Goal: Ask a question

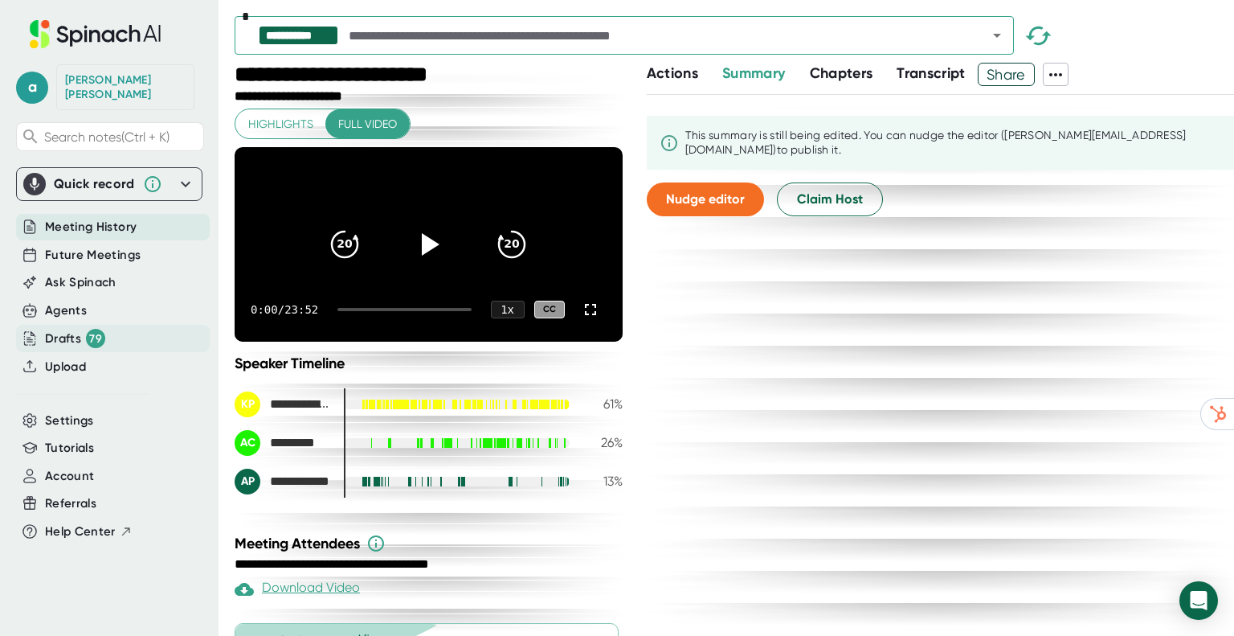
click at [100, 329] on div "79" at bounding box center [95, 338] width 19 height 19
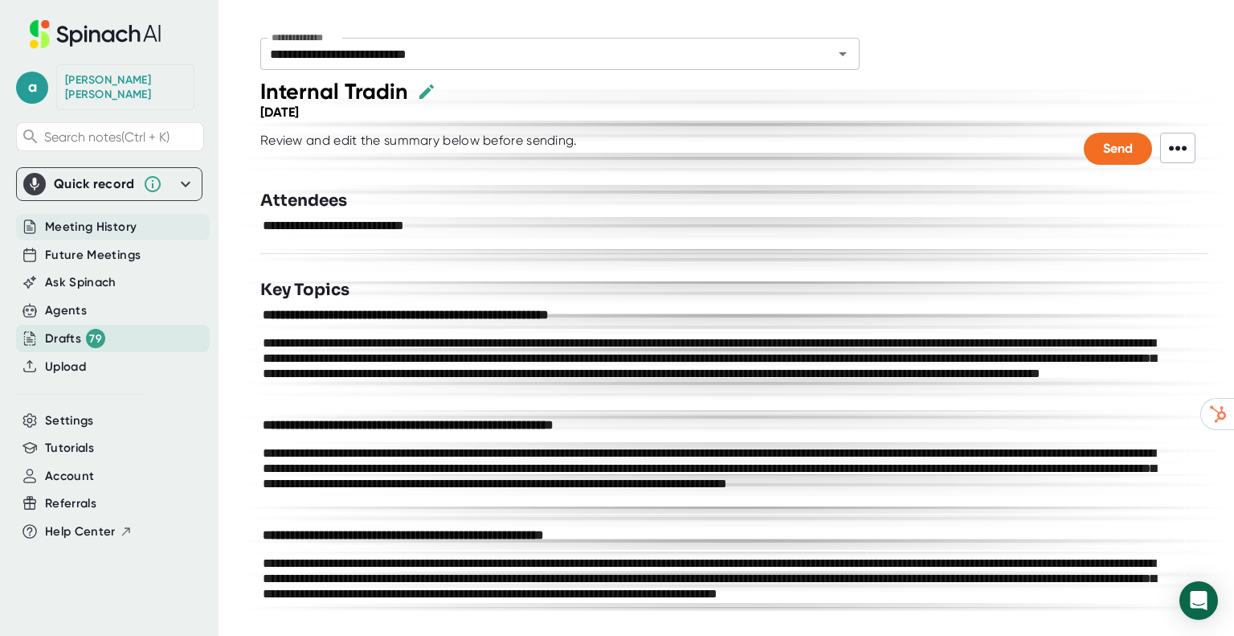
click at [84, 218] on span "Meeting History" at bounding box center [91, 227] width 92 height 18
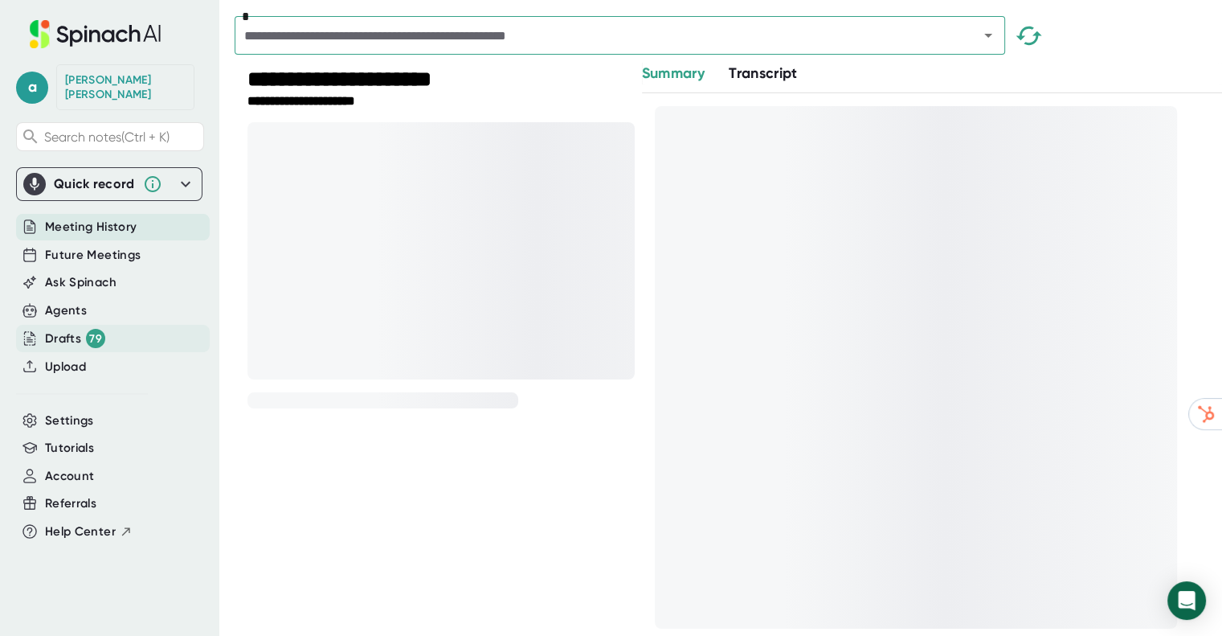
click at [76, 329] on div "Drafts 79" at bounding box center [75, 338] width 60 height 19
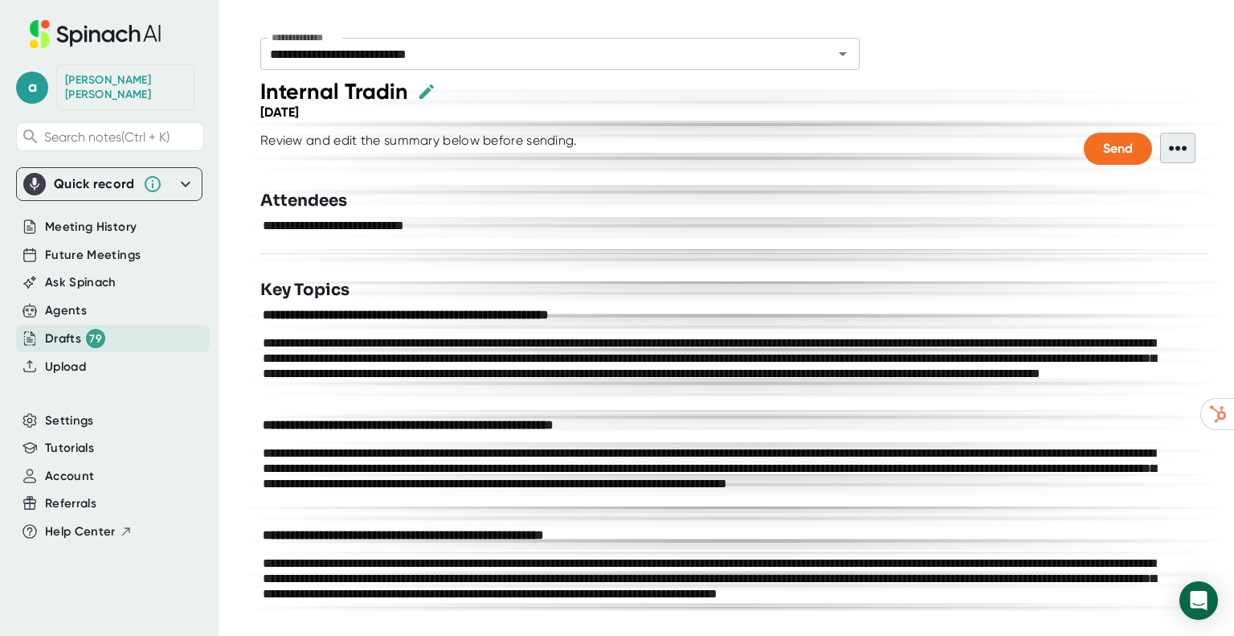
click at [1160, 150] on span "•••" at bounding box center [1177, 148] width 35 height 31
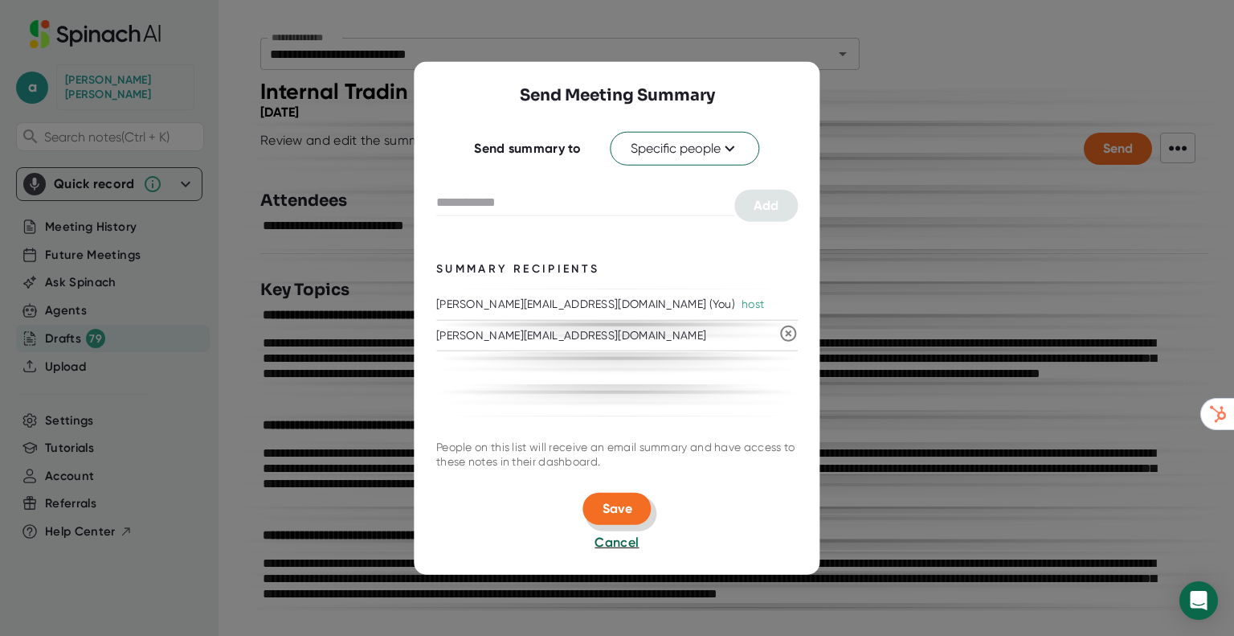
click at [610, 497] on button "Save" at bounding box center [617, 509] width 68 height 32
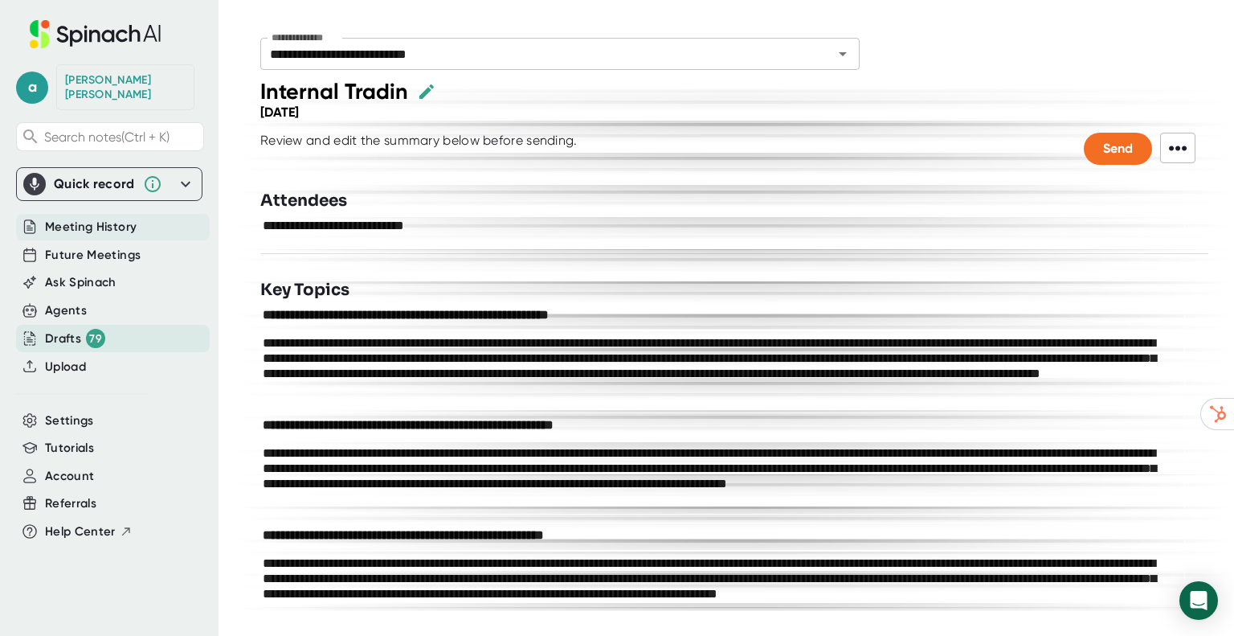
click at [65, 218] on span "Meeting History" at bounding box center [91, 227] width 92 height 18
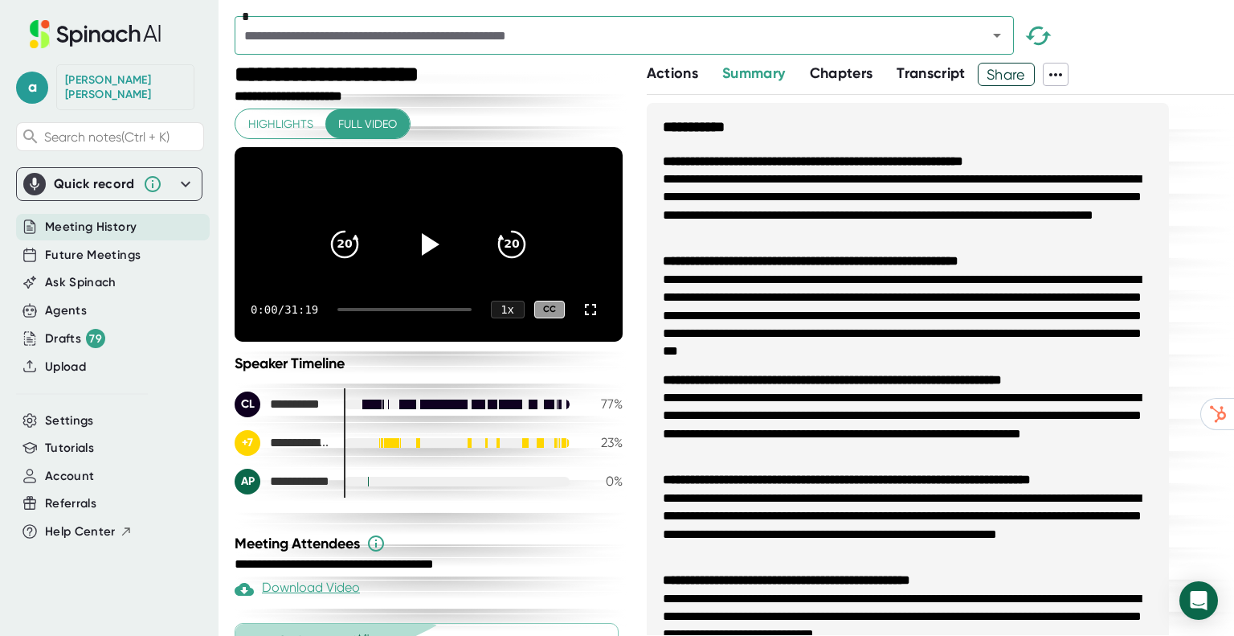
click at [927, 70] on span "Transcript" at bounding box center [931, 73] width 69 height 18
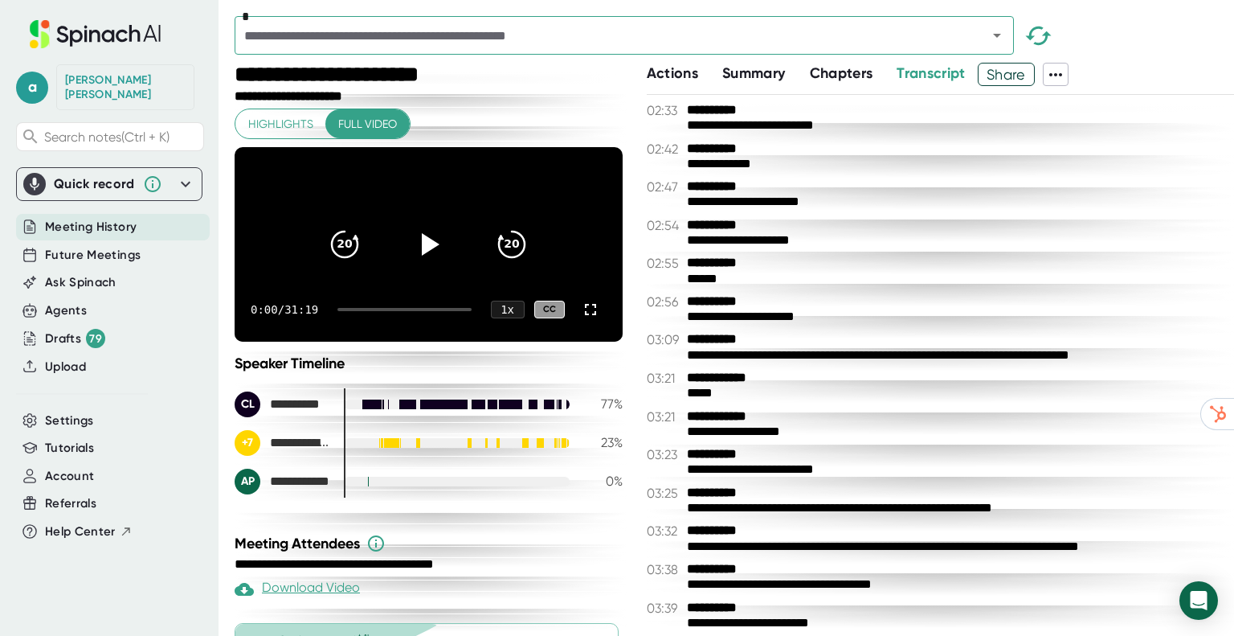
click at [598, 77] on div "**********" at bounding box center [431, 76] width 392 height 27
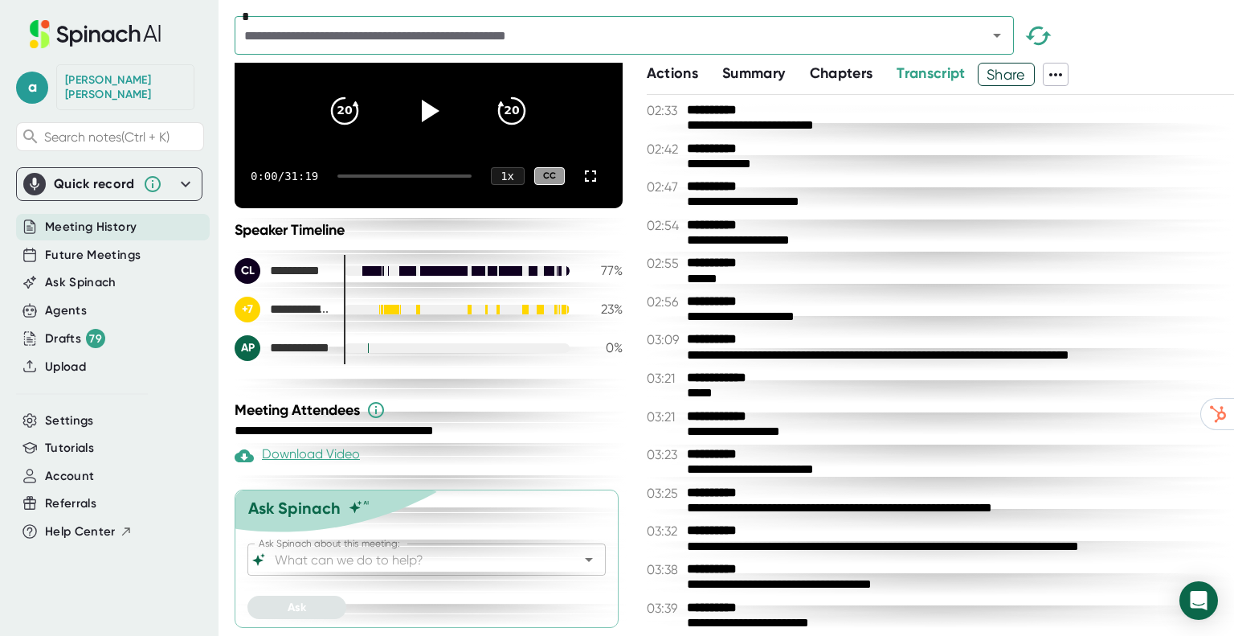
click at [411, 563] on input "Ask Spinach about this meeting:" at bounding box center [413, 559] width 282 height 22
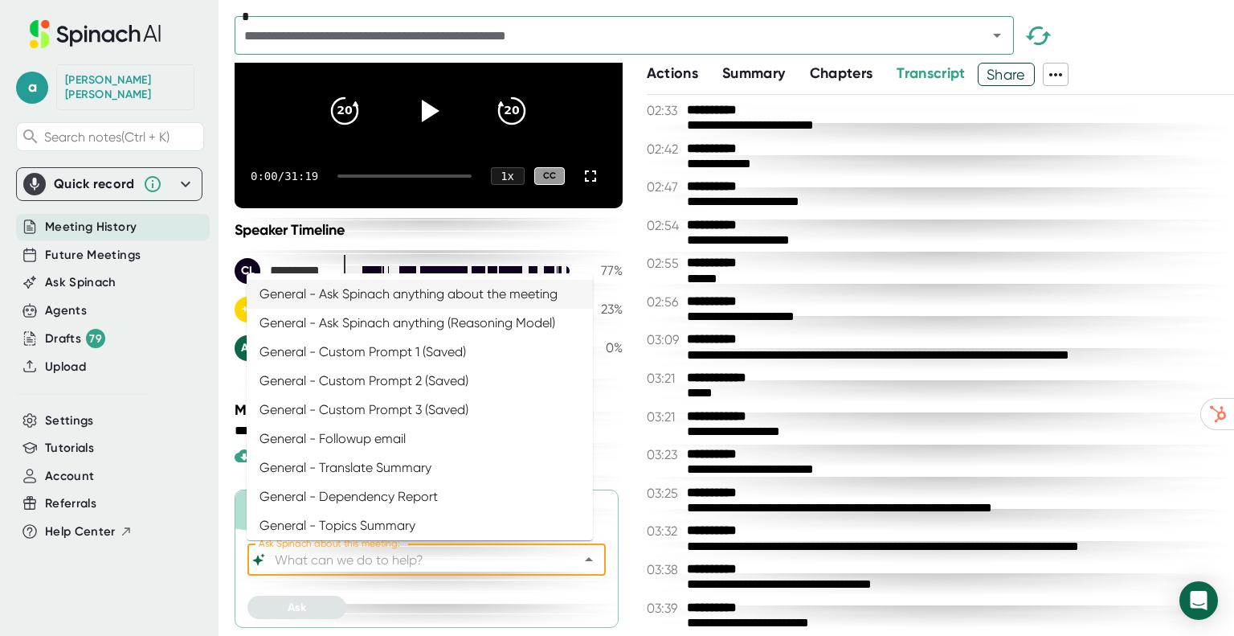
click at [456, 295] on li "General - Ask Spinach anything about the meeting" at bounding box center [420, 294] width 346 height 29
type input "General - Ask Spinach anything about the meeting"
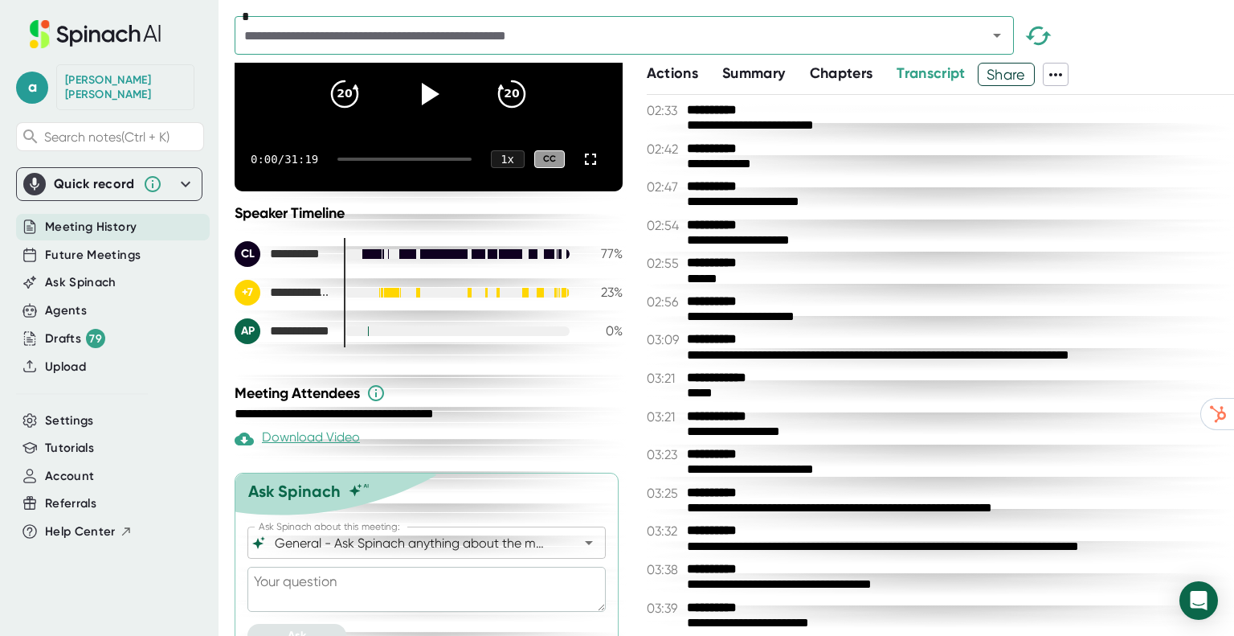
click at [315, 607] on textarea at bounding box center [426, 588] width 358 height 45
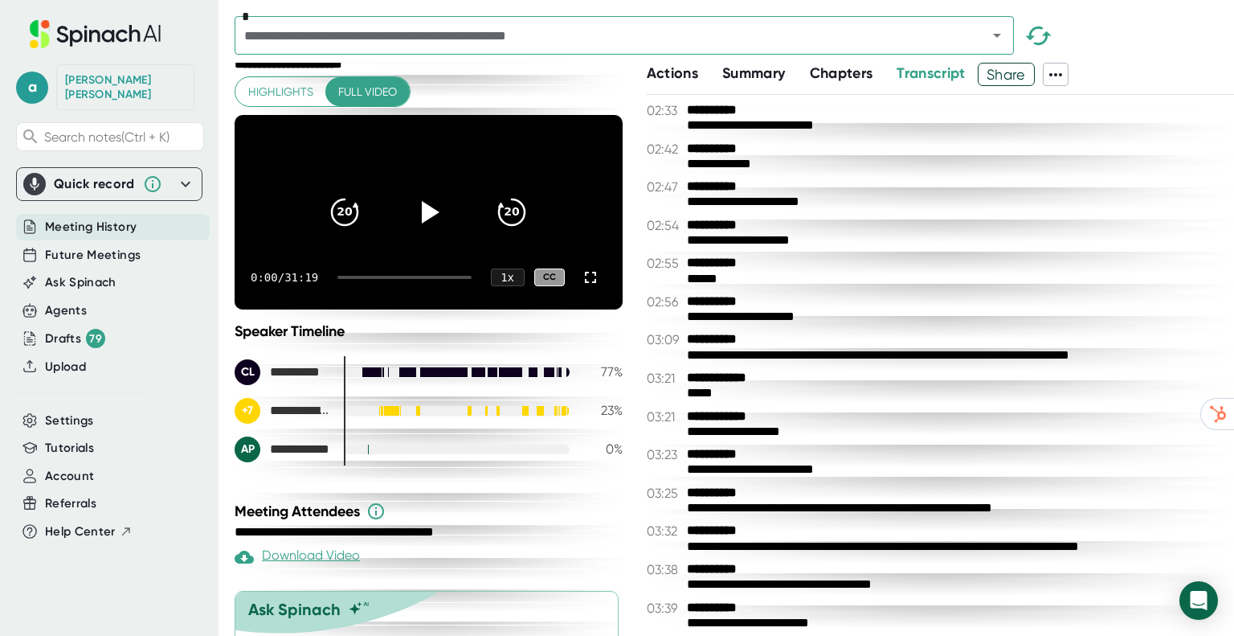
scroll to position [195, 0]
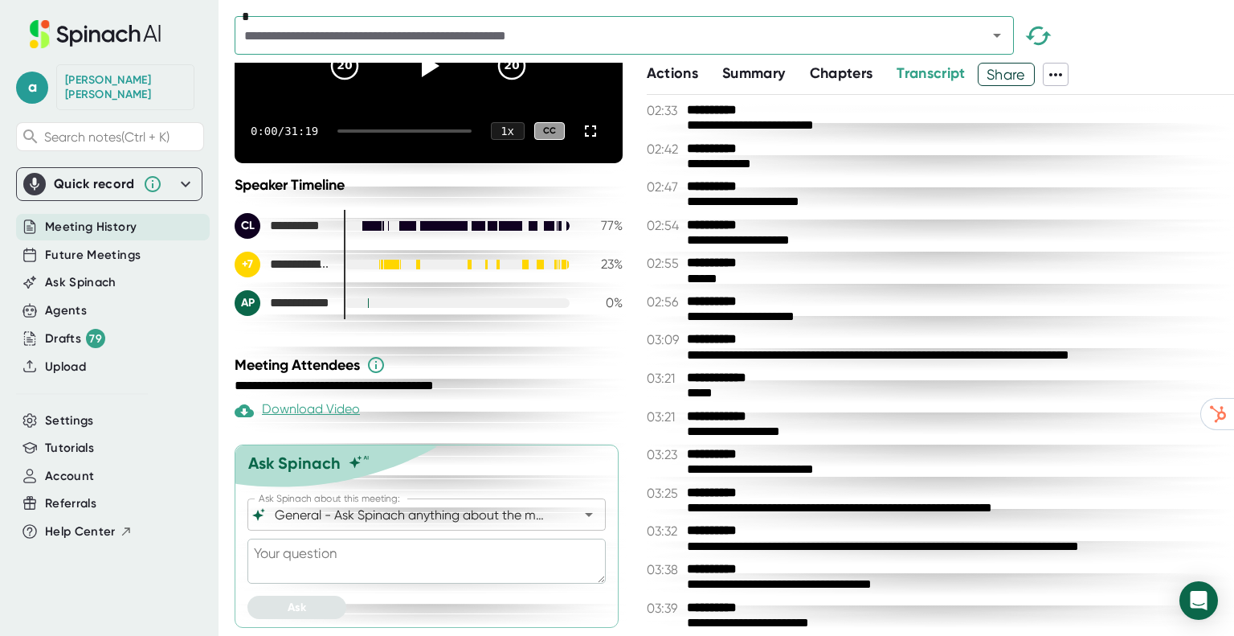
type textarea "W"
type textarea "x"
type textarea "WH"
type textarea "x"
type textarea "WHa"
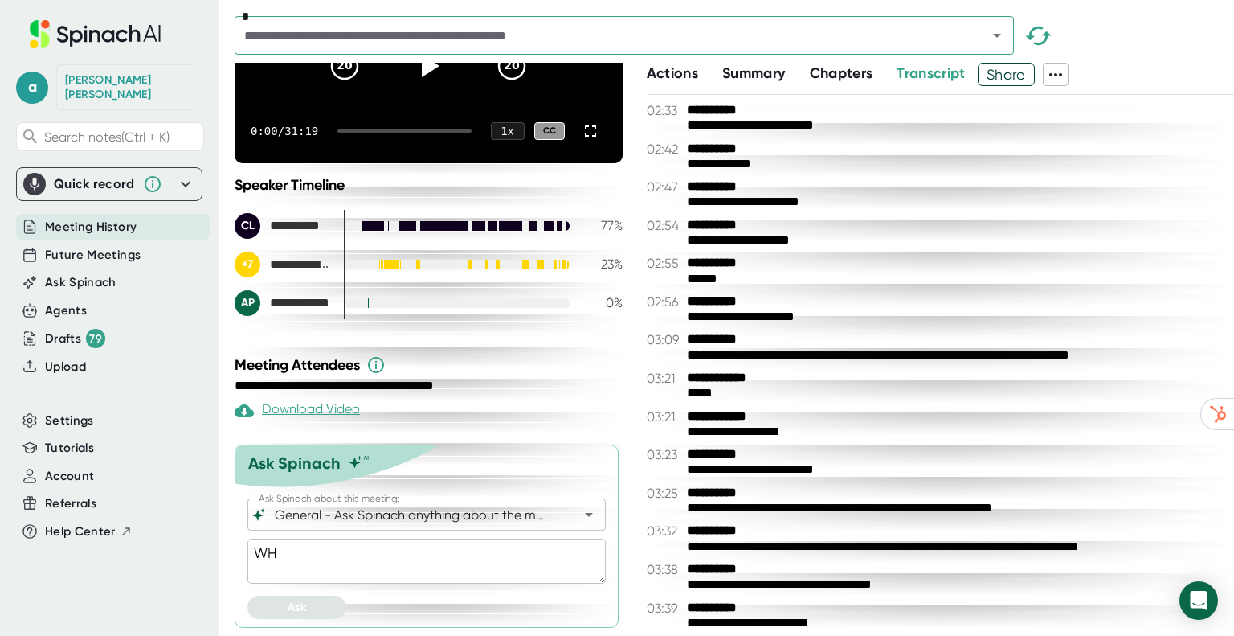
type textarea "x"
type textarea "WHat"
type textarea "x"
type textarea "WHat"
type textarea "x"
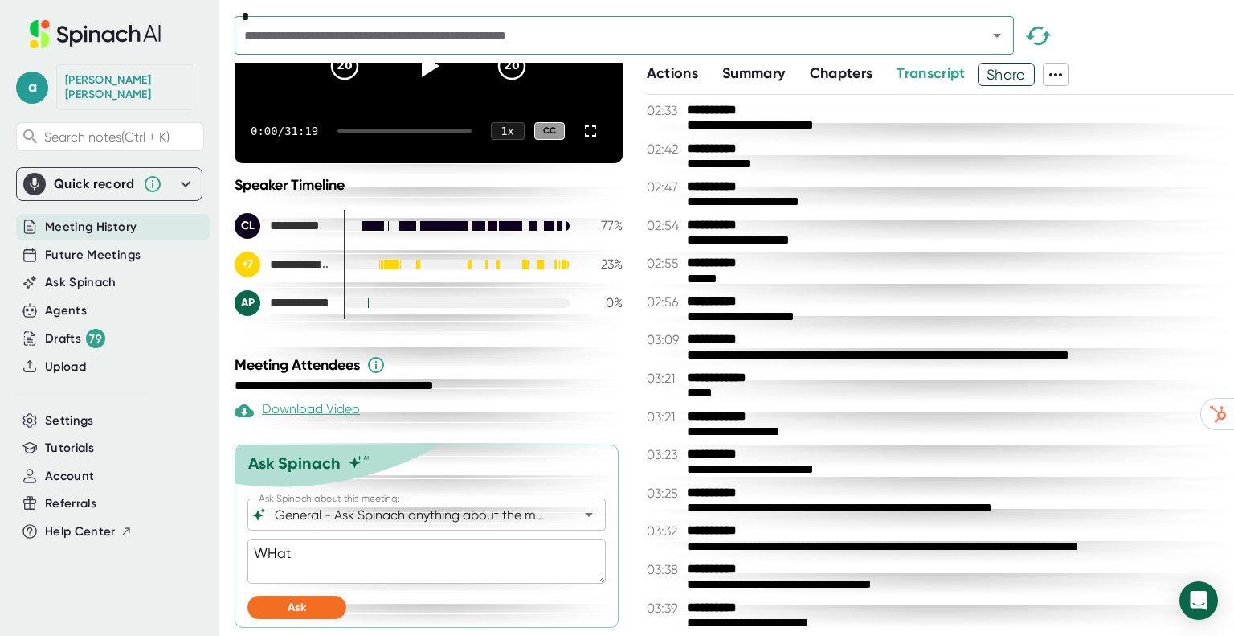
type textarea "WHat e"
type textarea "x"
type textarea "WHat ex"
type textarea "x"
type textarea "WHat exa"
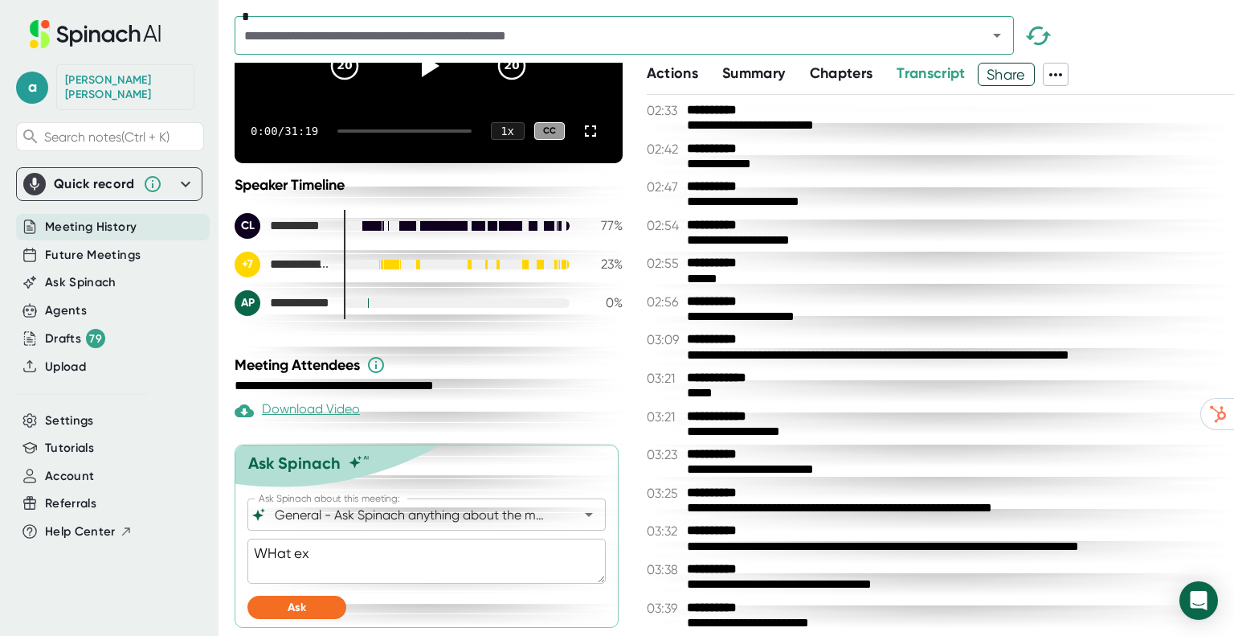
type textarea "x"
type textarea "WHat exac"
type textarea "x"
type textarea "WHat exact"
type textarea "x"
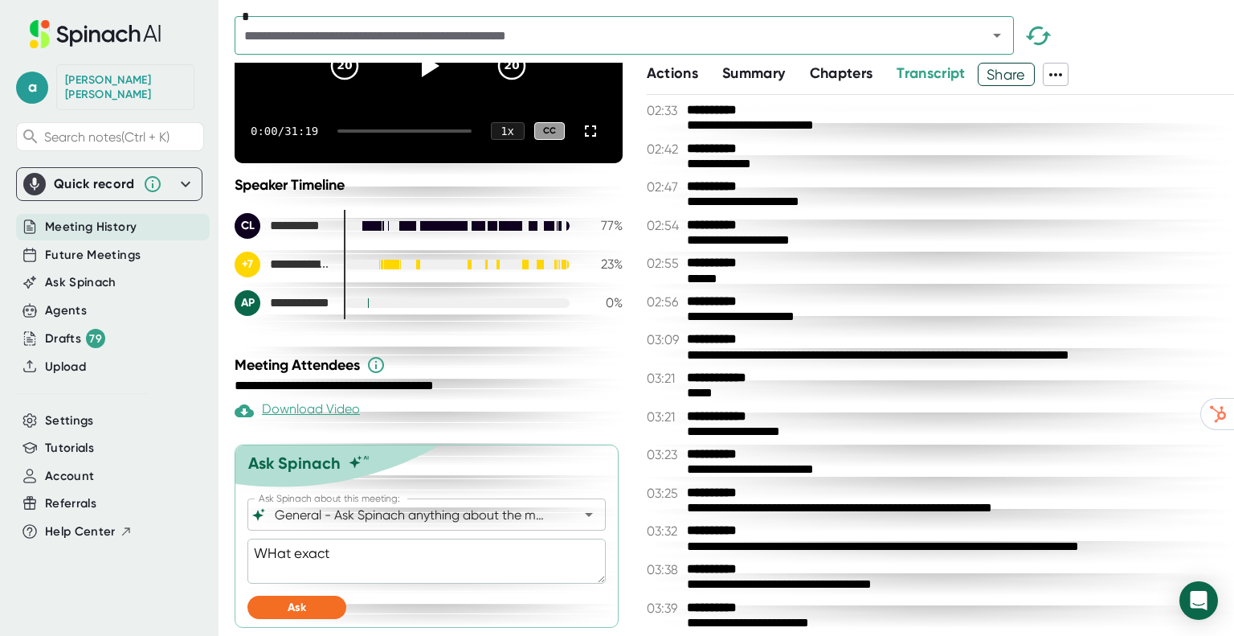
type textarea "WHat exactl"
type textarea "x"
type textarea "WHat exactly"
type textarea "x"
type textarea "WHat exactly"
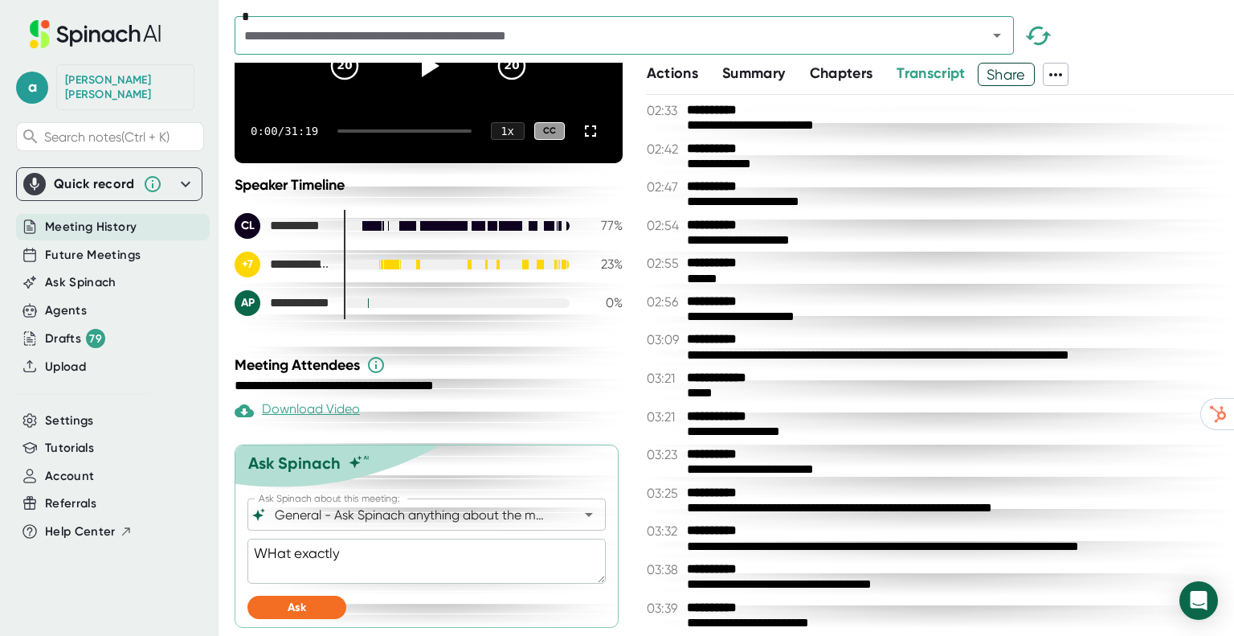
type textarea "x"
type textarea "WHat exactly d"
type textarea "x"
type textarea "WHat exactly di"
type textarea "x"
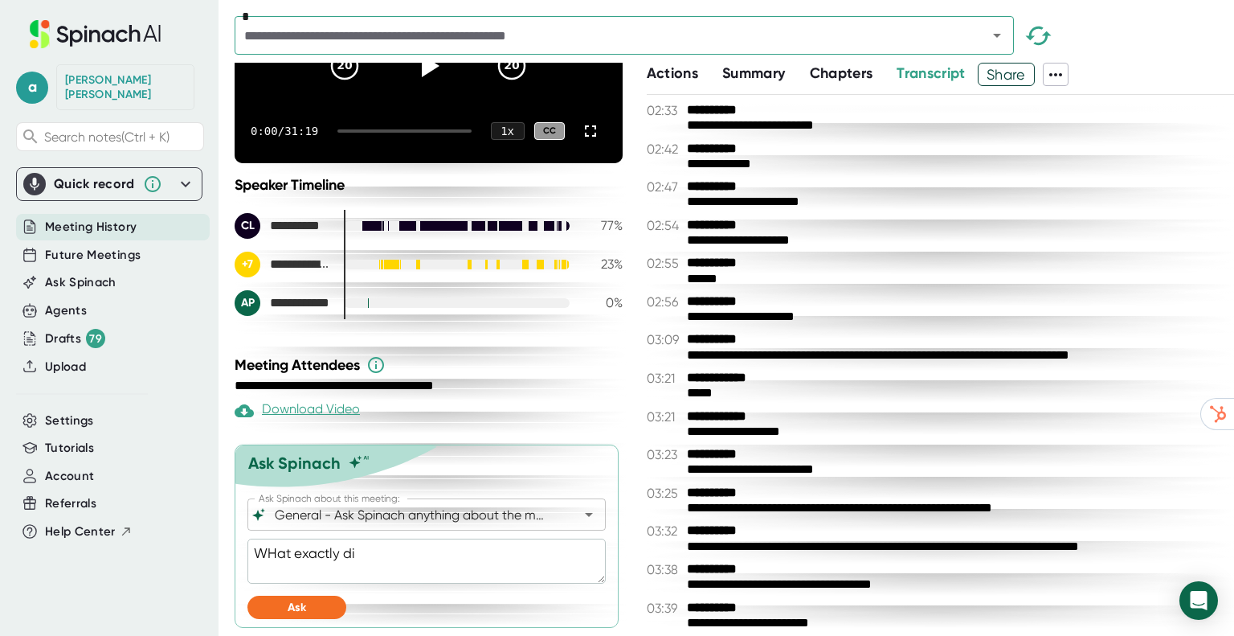
type textarea "WHat exactly did"
type textarea "x"
type textarea "WHat exactly did"
type textarea "x"
type textarea "WHat exactly did C"
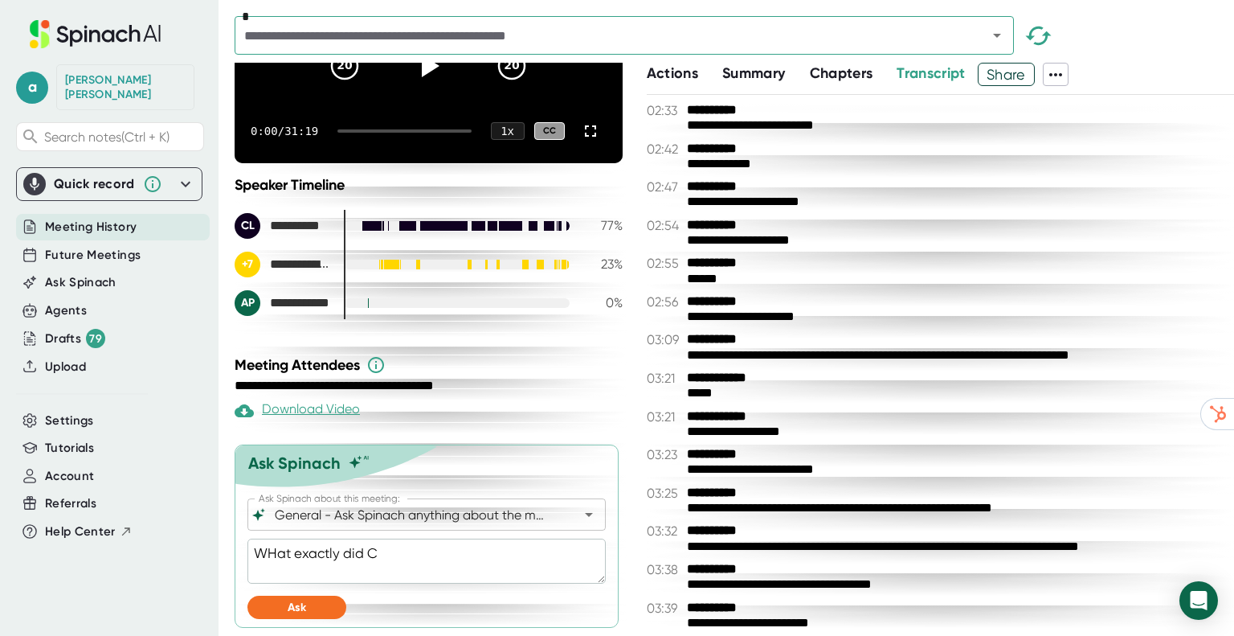
type textarea "x"
type textarea "WHat exactly did Ch"
type textarea "x"
type textarea "WHat exactly did Chl"
type textarea "x"
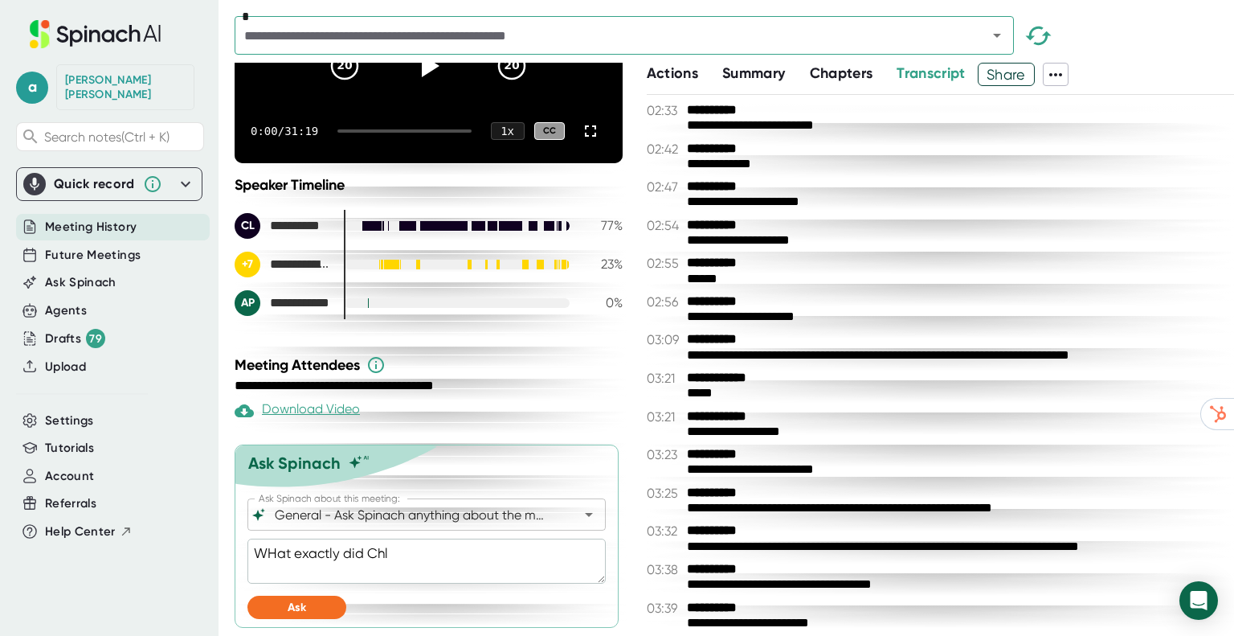
type textarea "WHat exactly did Chlo"
type textarea "x"
type textarea "WHat exactly did [PERSON_NAME]"
type textarea "x"
type textarea "WHat exactly did [PERSON_NAME]"
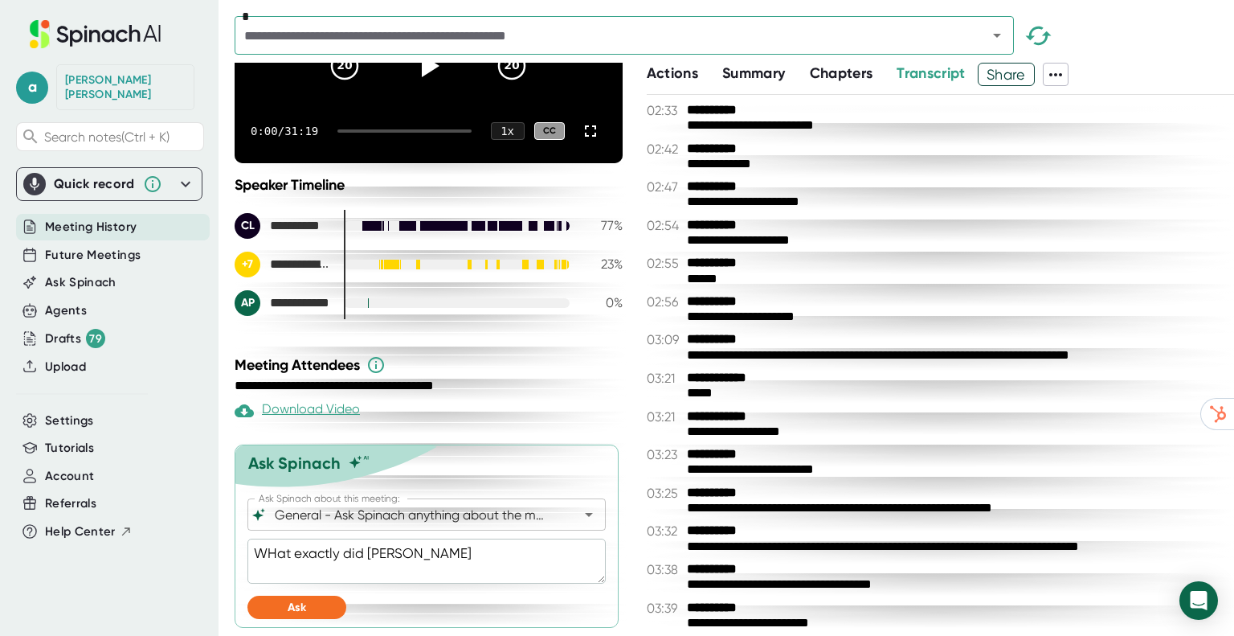
type textarea "x"
type textarea "WHat exactly did [PERSON_NAME] n"
type textarea "x"
type textarea "WHat exactly did [PERSON_NAME] ne"
type textarea "x"
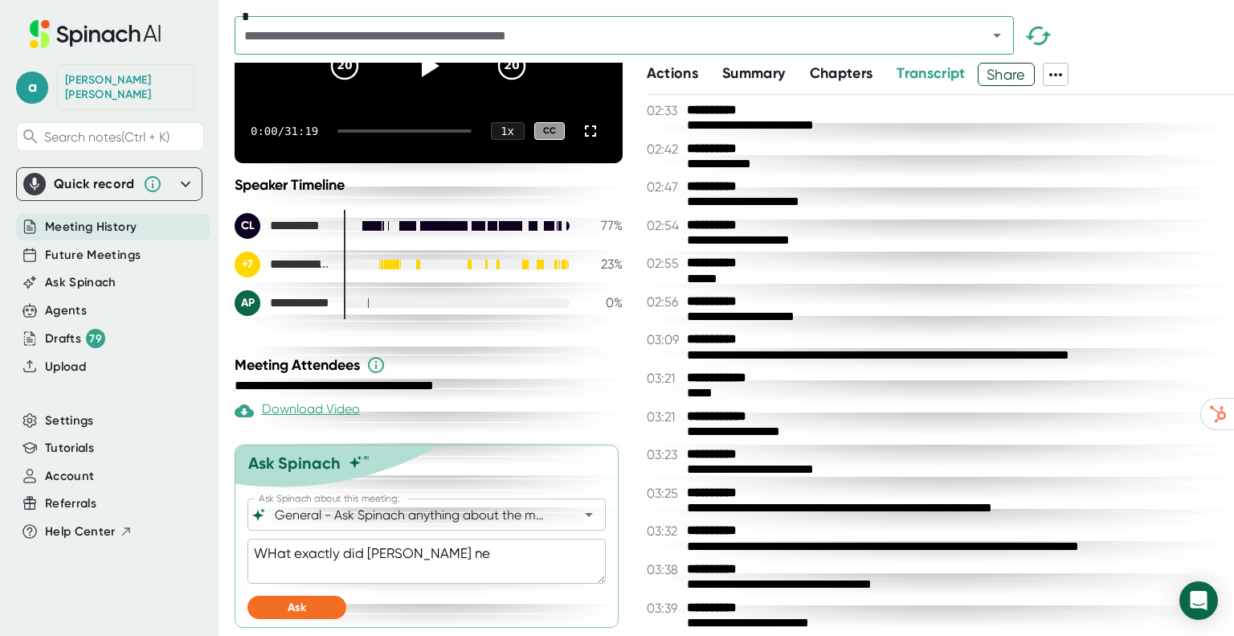
type textarea "WHat exactly did [PERSON_NAME]"
type textarea "x"
type textarea "WHat exactly did [PERSON_NAME] need"
type textarea "x"
type textarea "WHat exactly did [PERSON_NAME] need"
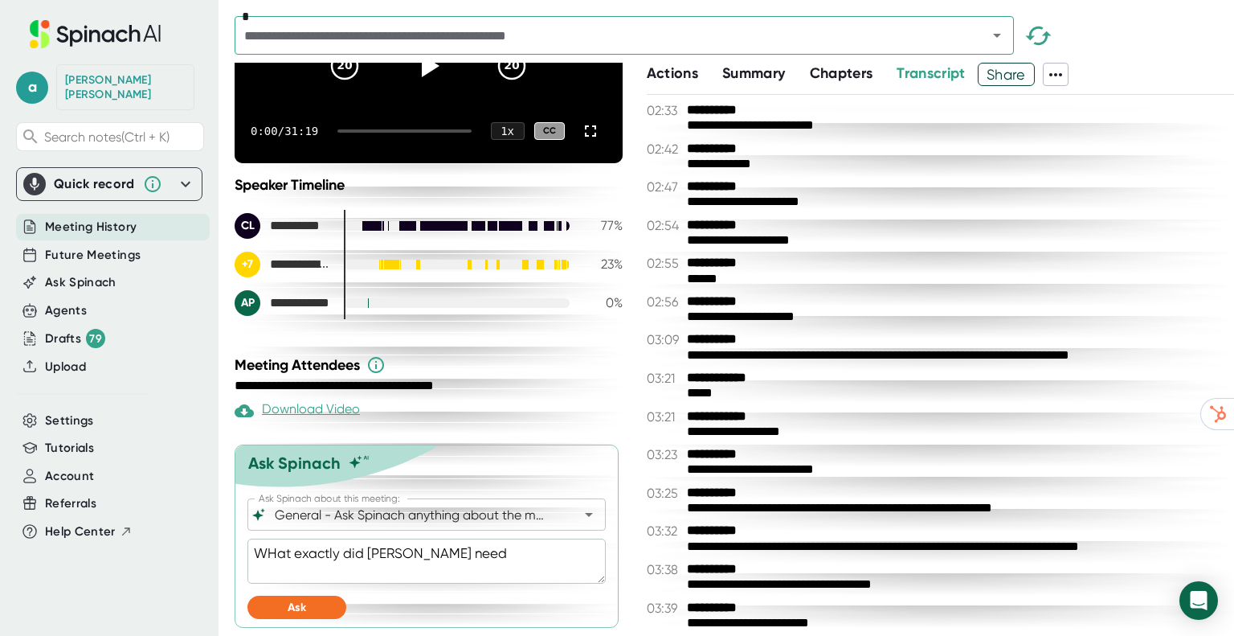
type textarea "x"
type textarea "WHat exactly did [PERSON_NAME] need i"
type textarea "x"
type textarea "WHat exactly did [PERSON_NAME] need in"
type textarea "x"
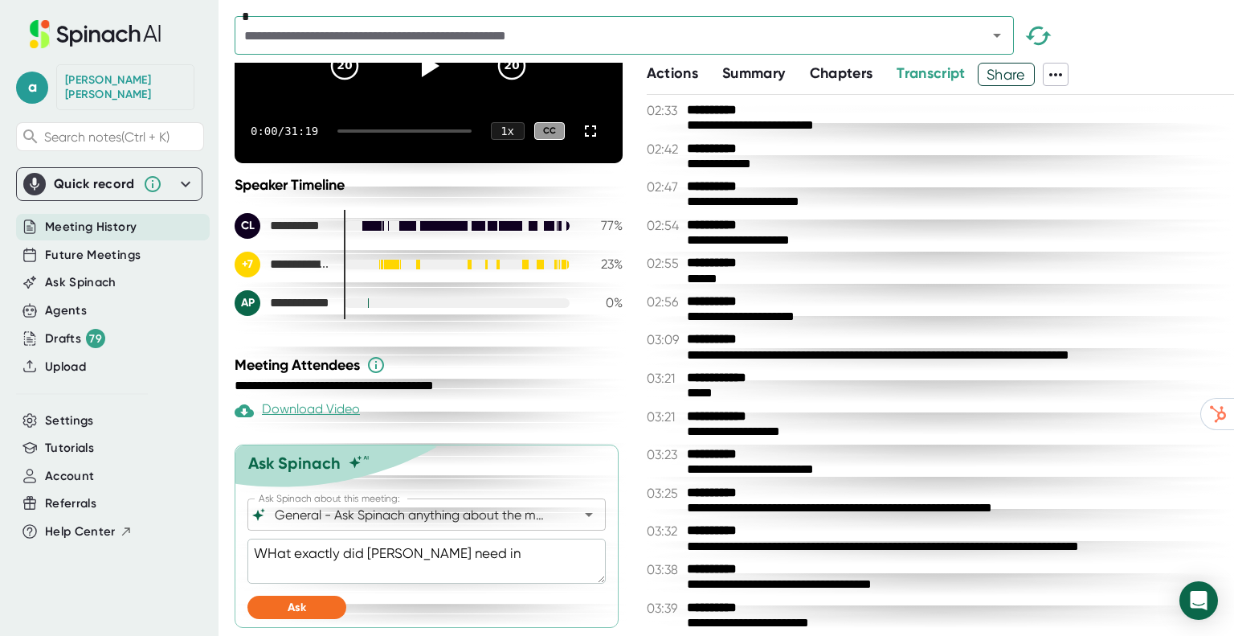
type textarea "WHat exactly did [PERSON_NAME] need in"
type textarea "x"
type textarea "WHat exactly did [PERSON_NAME] need in h"
type textarea "x"
type textarea "WHat exactly did [PERSON_NAME] need in he"
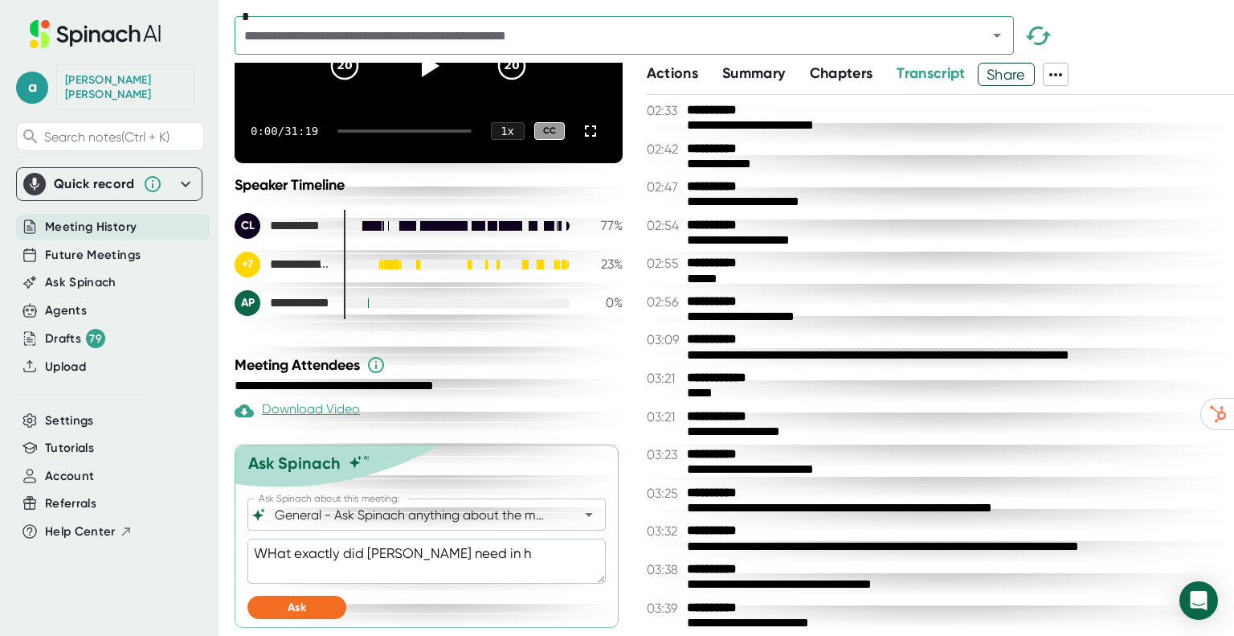
type textarea "x"
type textarea "WHat exactly did [PERSON_NAME] need in her"
type textarea "x"
type textarea "WHat exactly did [PERSON_NAME] need in her"
type textarea "x"
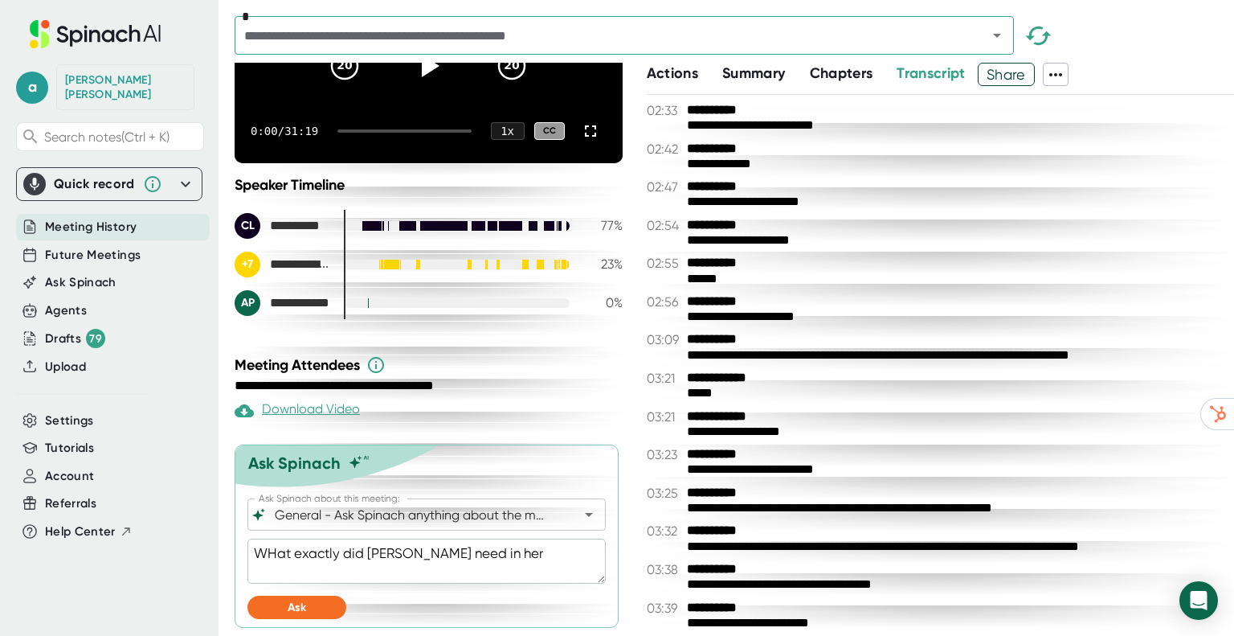
type textarea "WHat exactly did [PERSON_NAME] need in her f"
type textarea "x"
type textarea "WHat exactly did [PERSON_NAME] need in her fa"
type textarea "x"
type textarea "WHat exactly did [PERSON_NAME] need in her fac"
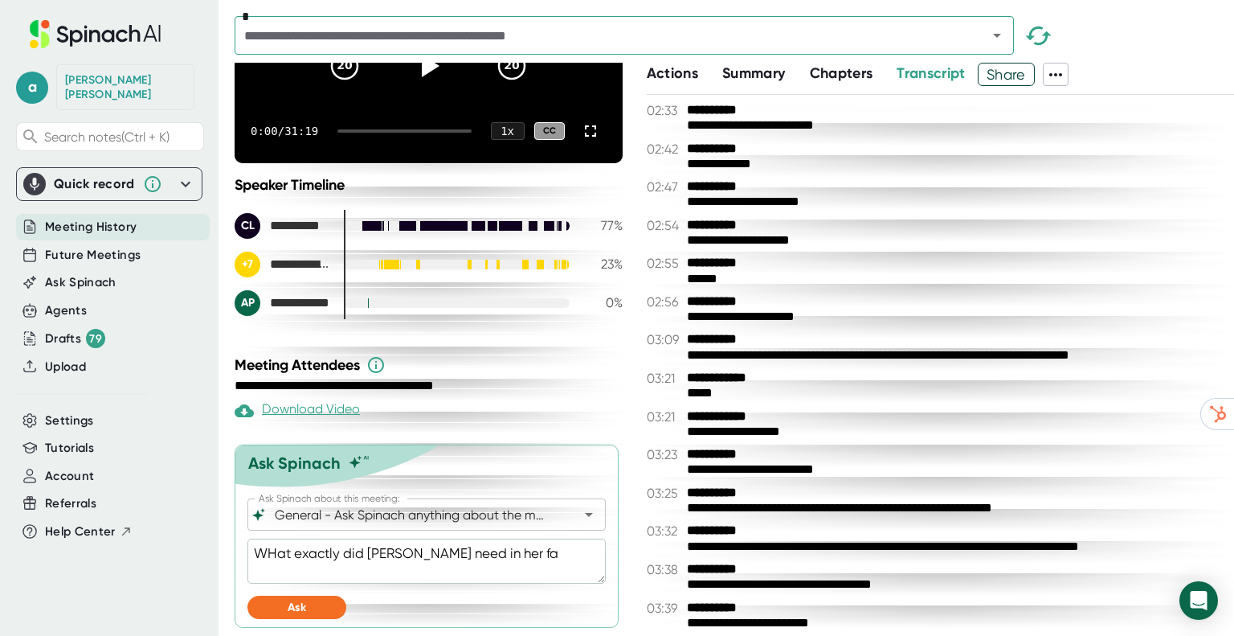
type textarea "x"
type textarea "WHat exactly did [PERSON_NAME] need in her faci"
type textarea "x"
type textarea "WHat exactly did [PERSON_NAME] need in her facil"
type textarea "x"
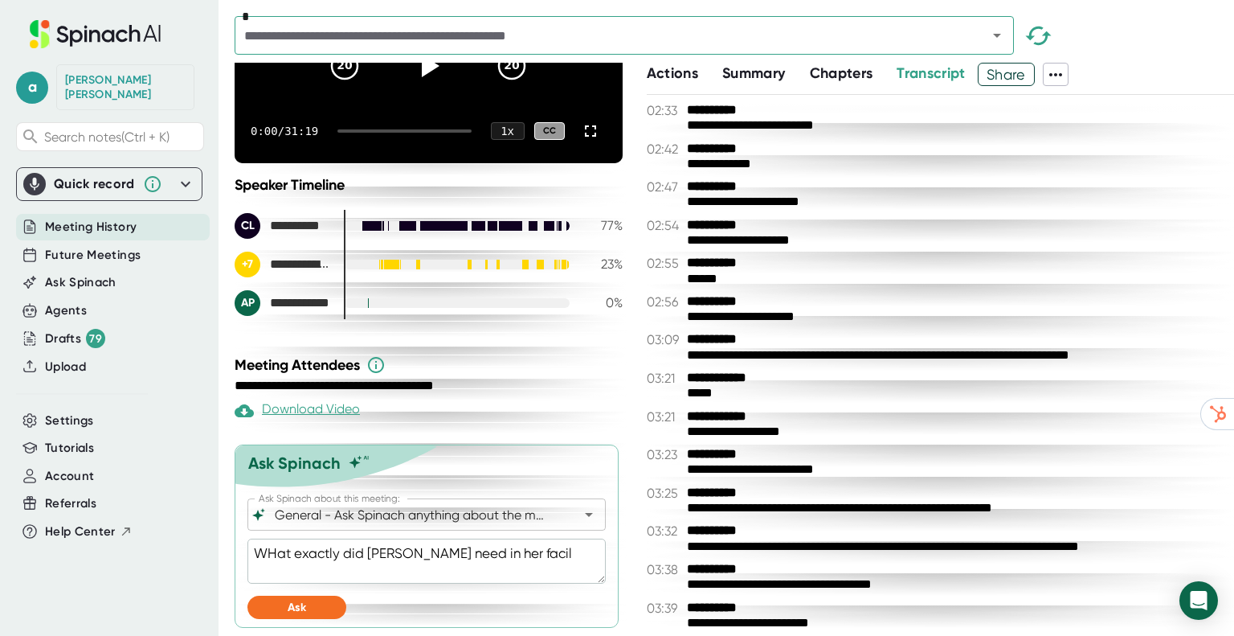
type textarea "WHat exactly did [PERSON_NAME] need in her facili"
type textarea "x"
type textarea "WHat exactly did [PERSON_NAME] need in her facilit"
type textarea "x"
type textarea "WHat exactly did [PERSON_NAME] need in her facility"
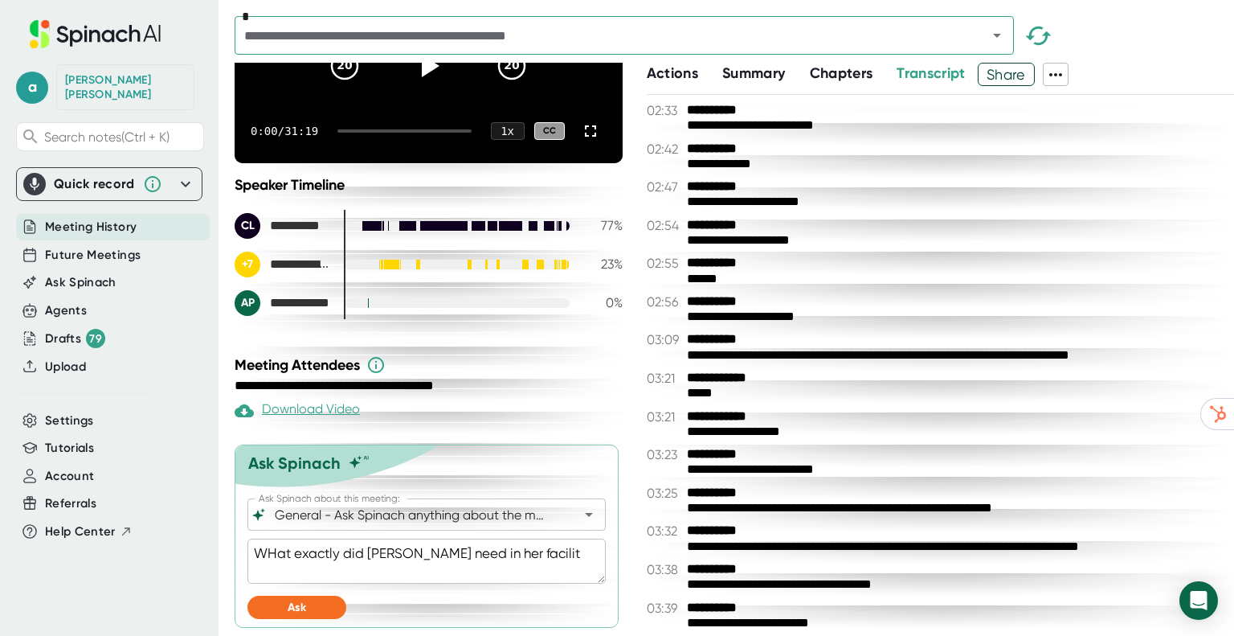
type textarea "x"
type textarea "WHat exactly did [PERSON_NAME] need in her facility?"
type textarea "x"
type textarea "WHat exactly did [PERSON_NAME] need in her facility?"
click at [305, 597] on button "Ask" at bounding box center [296, 606] width 99 height 23
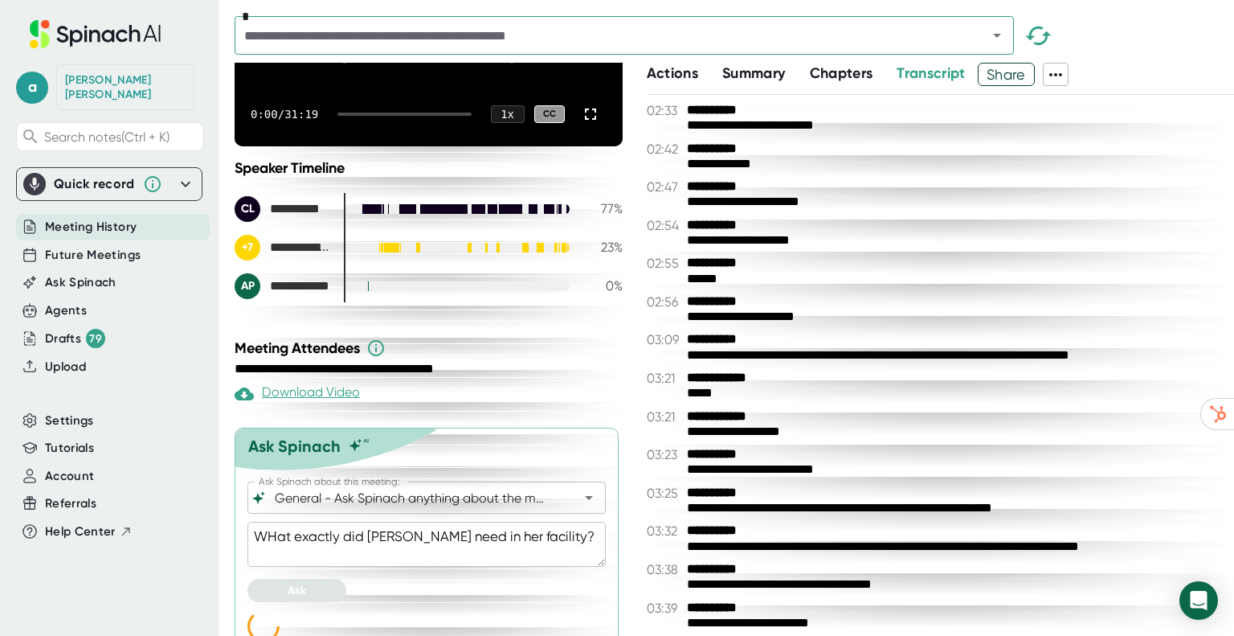
scroll to position [235, 0]
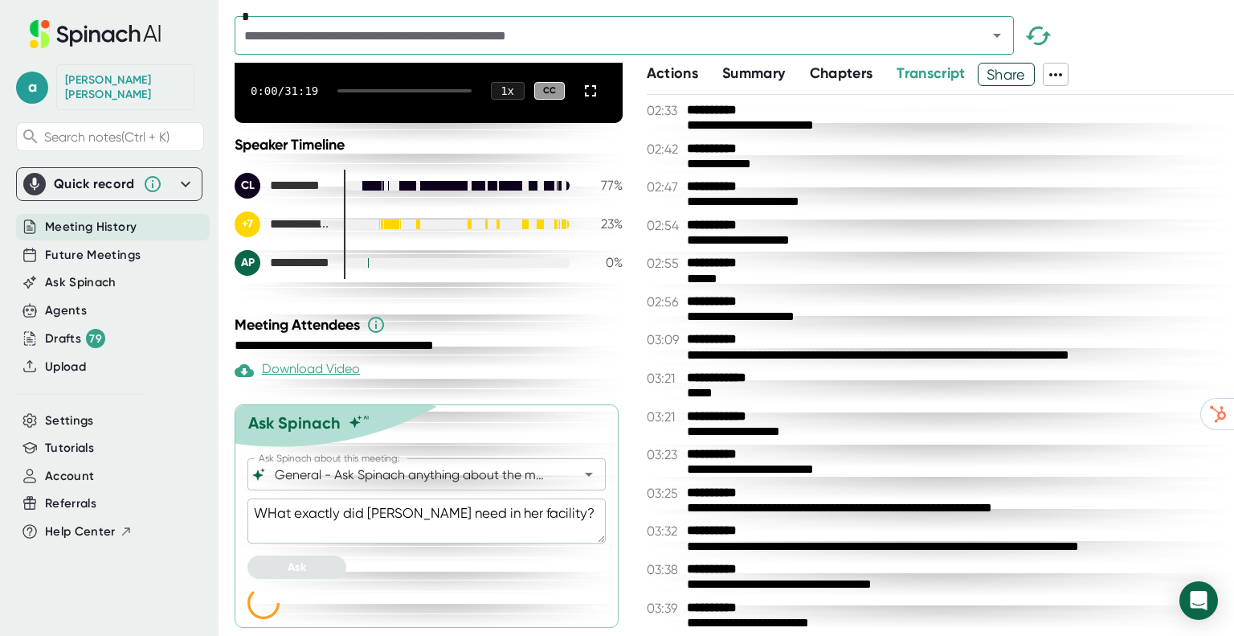
type textarea "x"
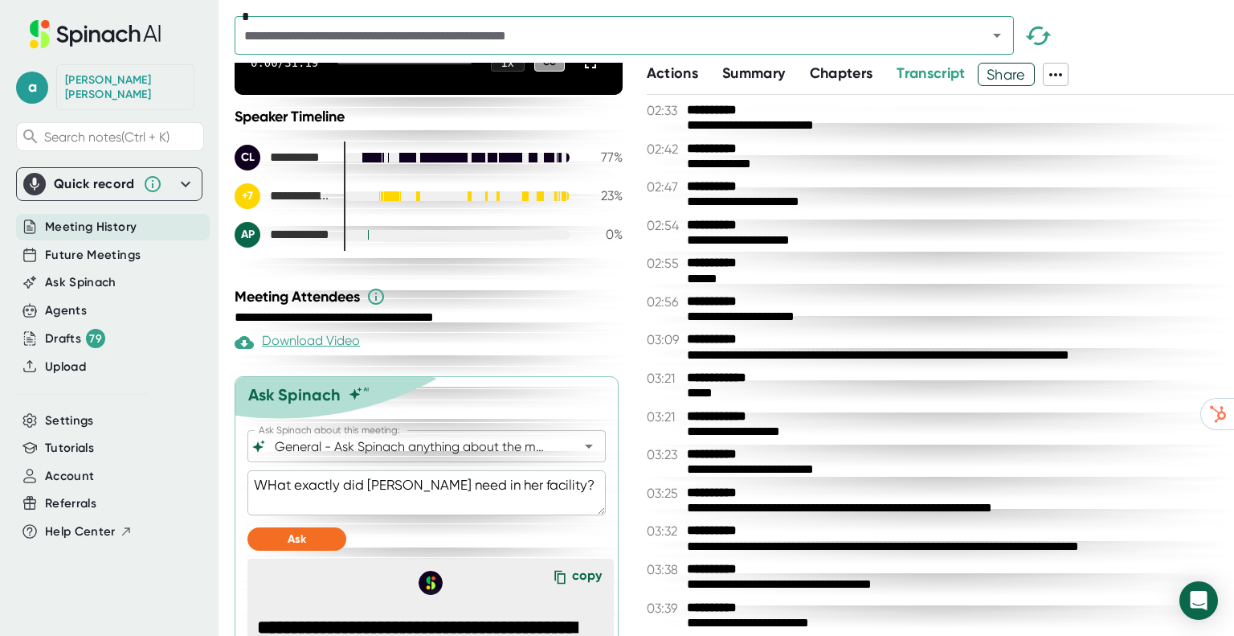
scroll to position [229, 0]
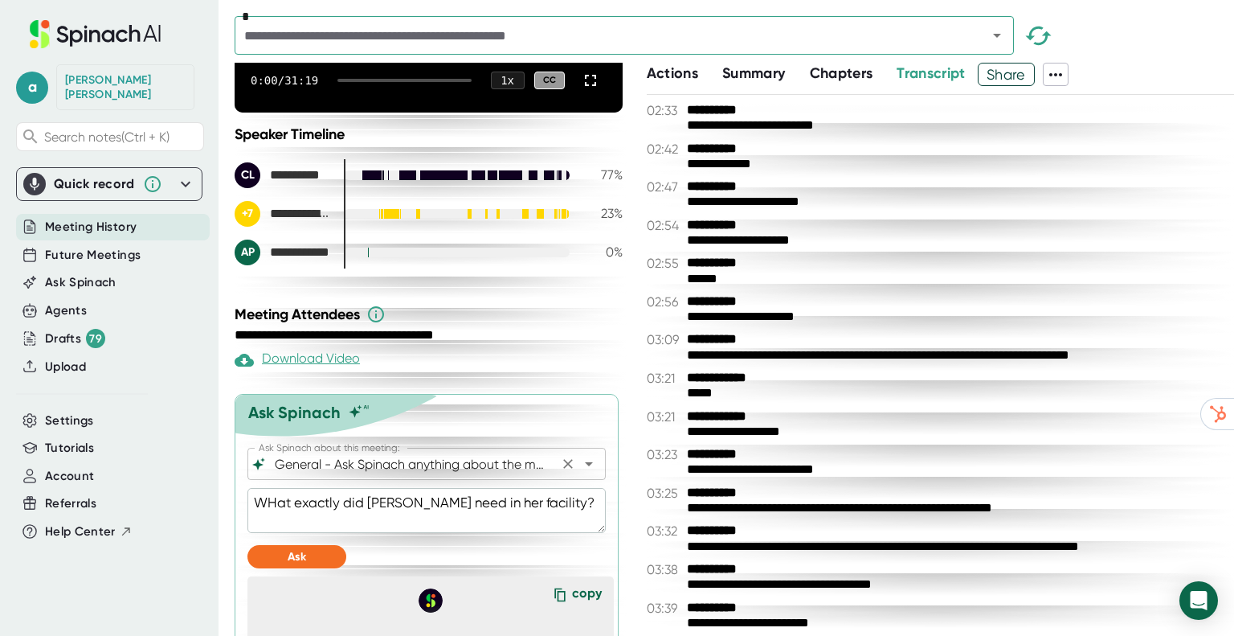
click at [452, 475] on input "General - Ask Spinach anything about the meeting" at bounding box center [413, 463] width 282 height 22
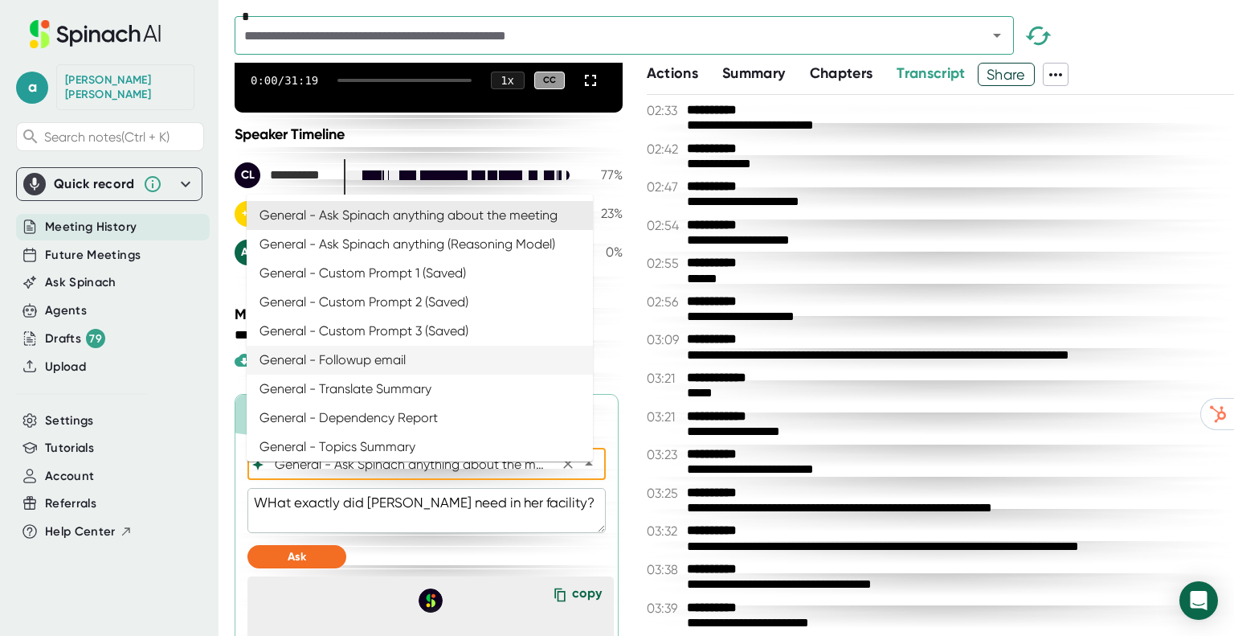
click at [610, 311] on div "**********" at bounding box center [431, 349] width 392 height 573
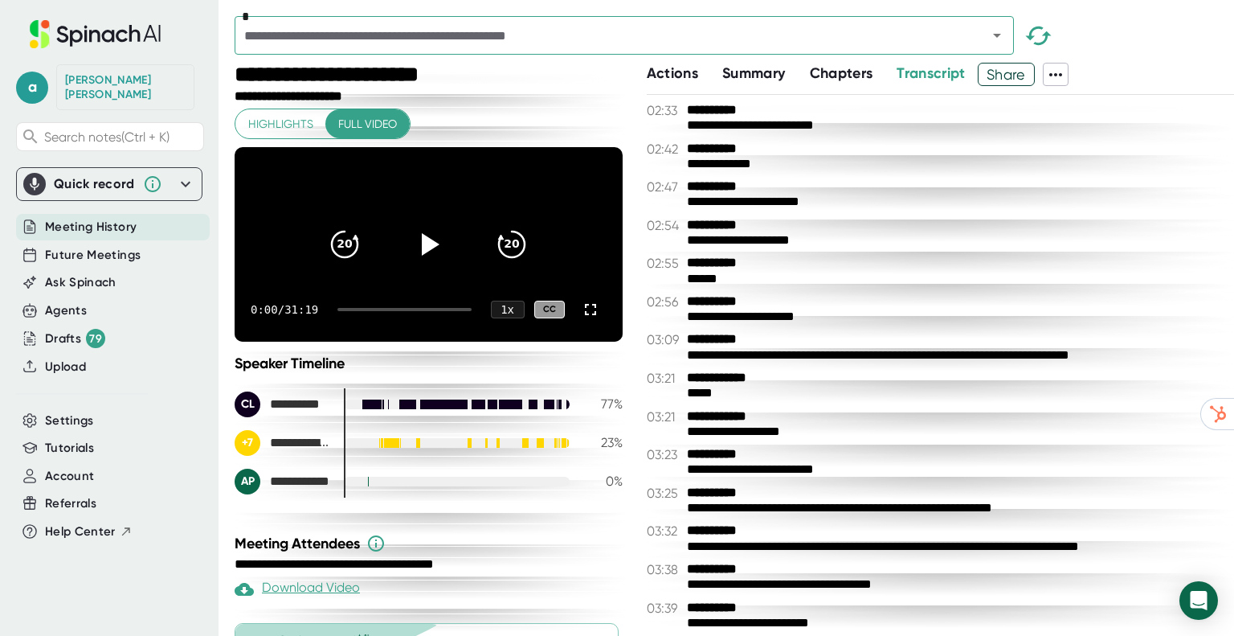
scroll to position [150, 0]
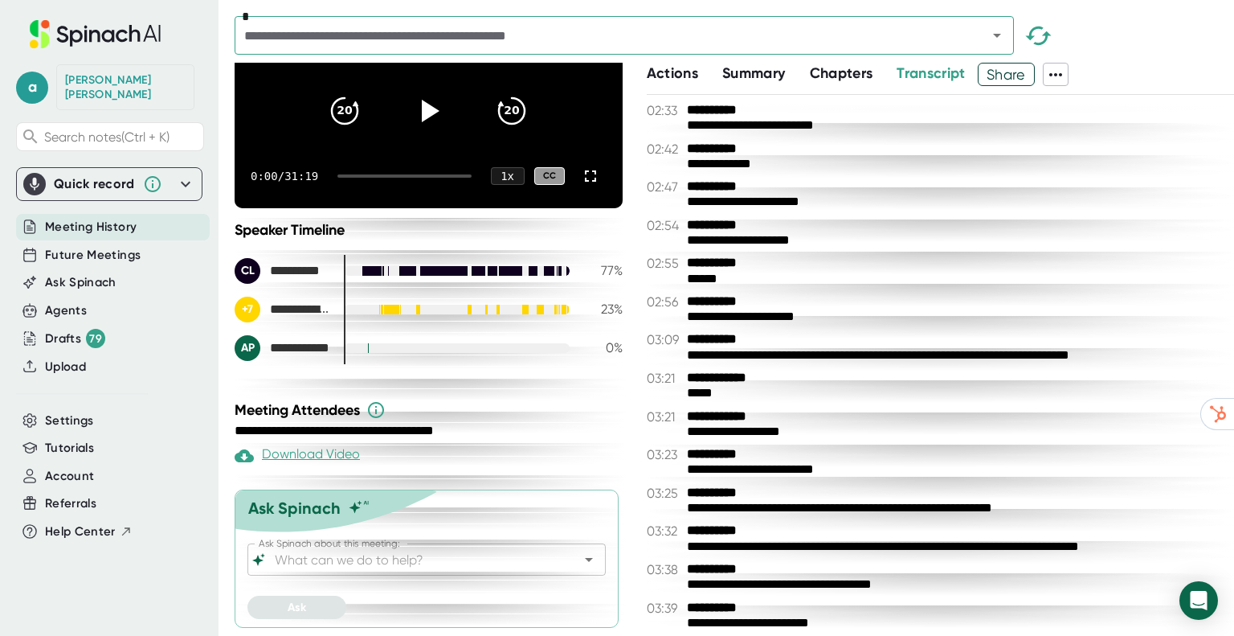
click at [432, 571] on div "Ask Spinach about this meeting:" at bounding box center [426, 559] width 358 height 32
click at [579, 562] on icon "Open" at bounding box center [588, 559] width 19 height 19
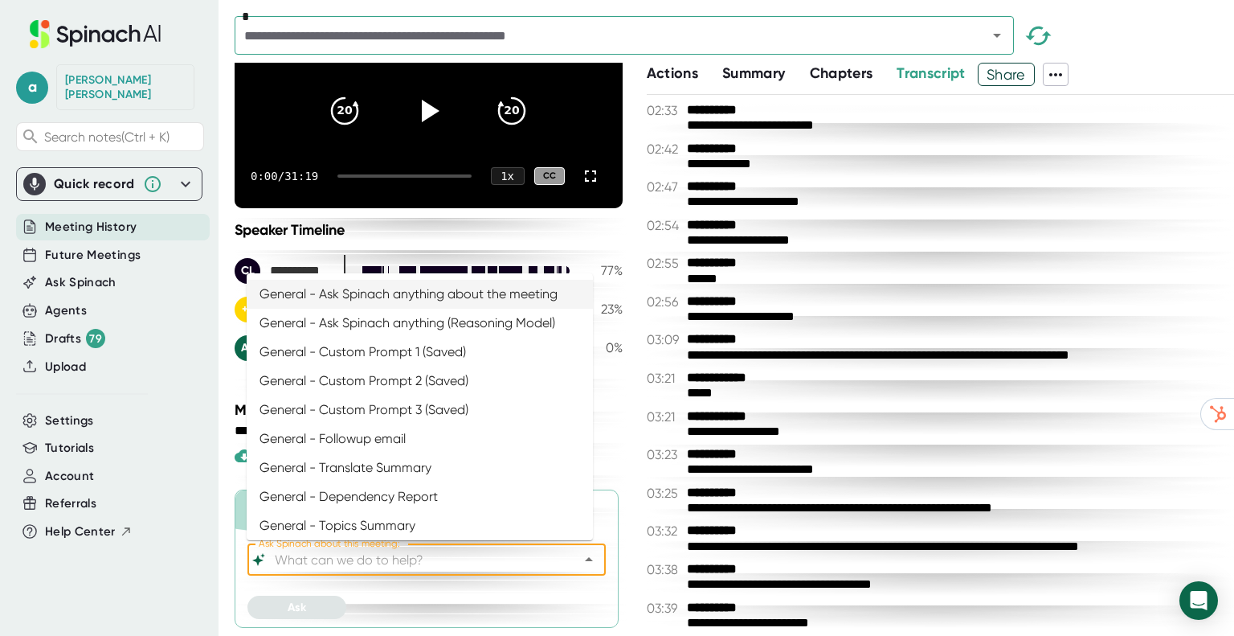
click at [405, 297] on li "General - Ask Spinach anything about the meeting" at bounding box center [420, 294] width 346 height 29
type input "General - Ask Spinach anything about the meeting"
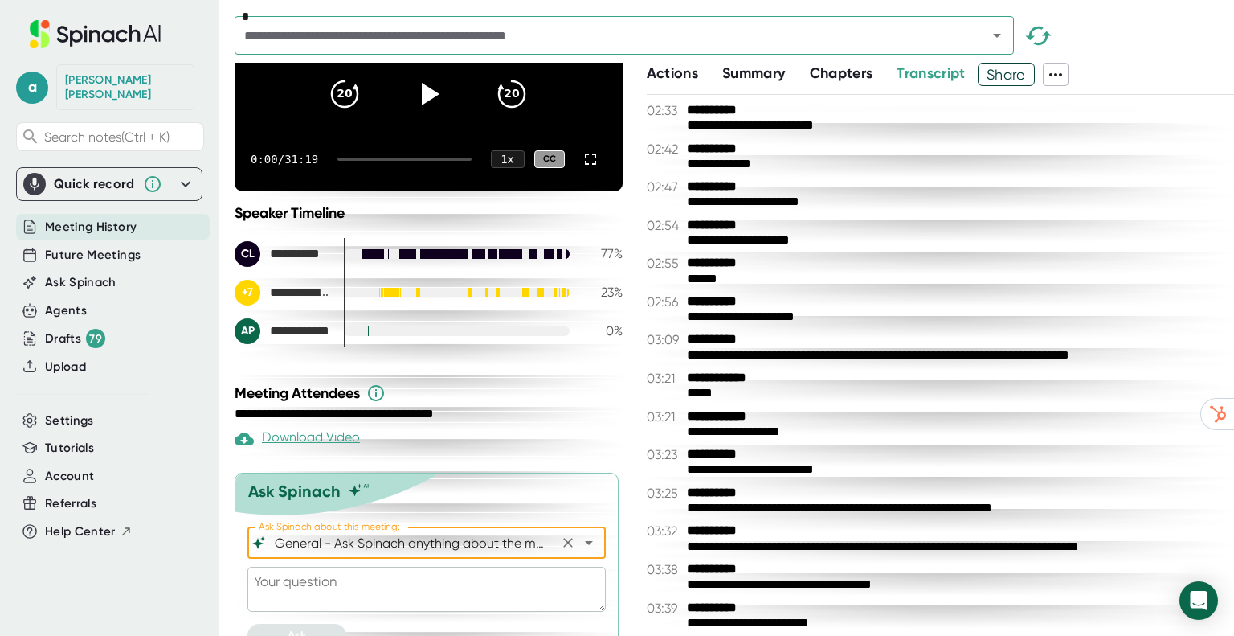
scroll to position [195, 0]
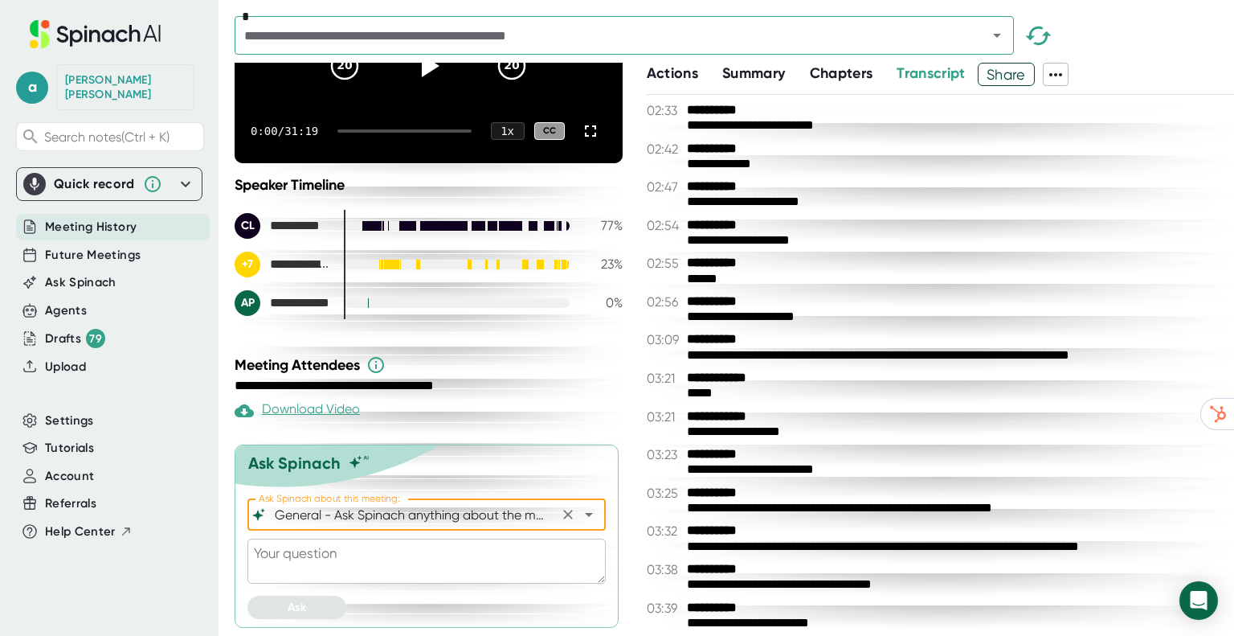
click at [361, 557] on textarea at bounding box center [426, 560] width 358 height 45
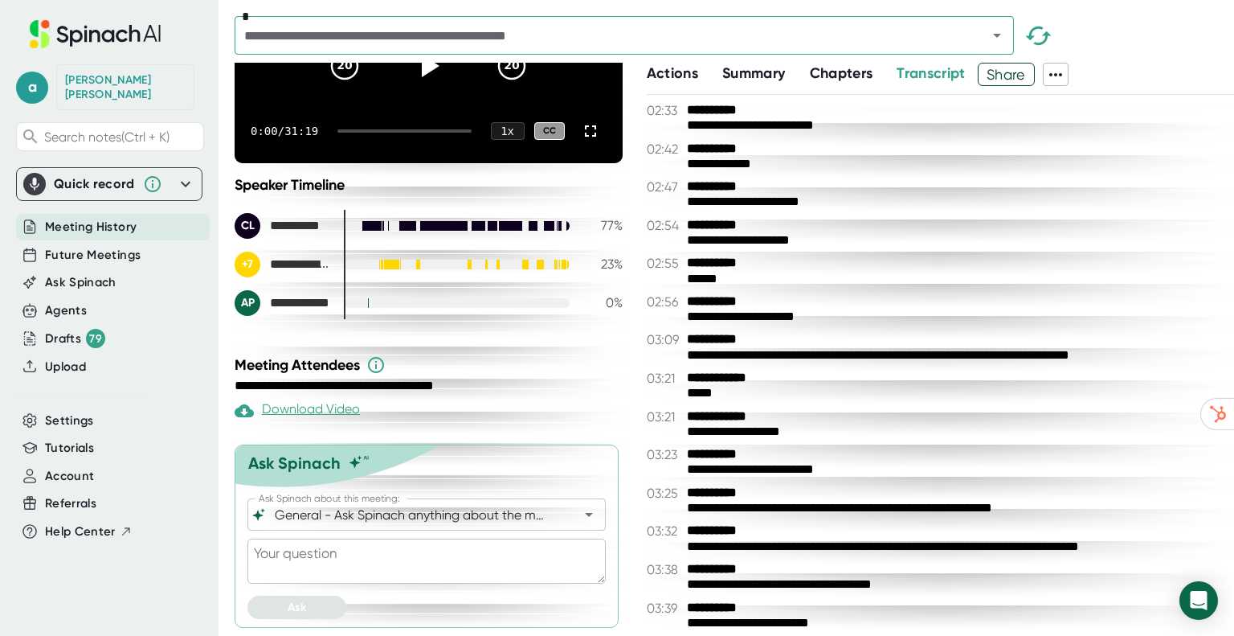
type textarea "W"
type textarea "x"
type textarea "Wh"
type textarea "x"
type textarea "Wha"
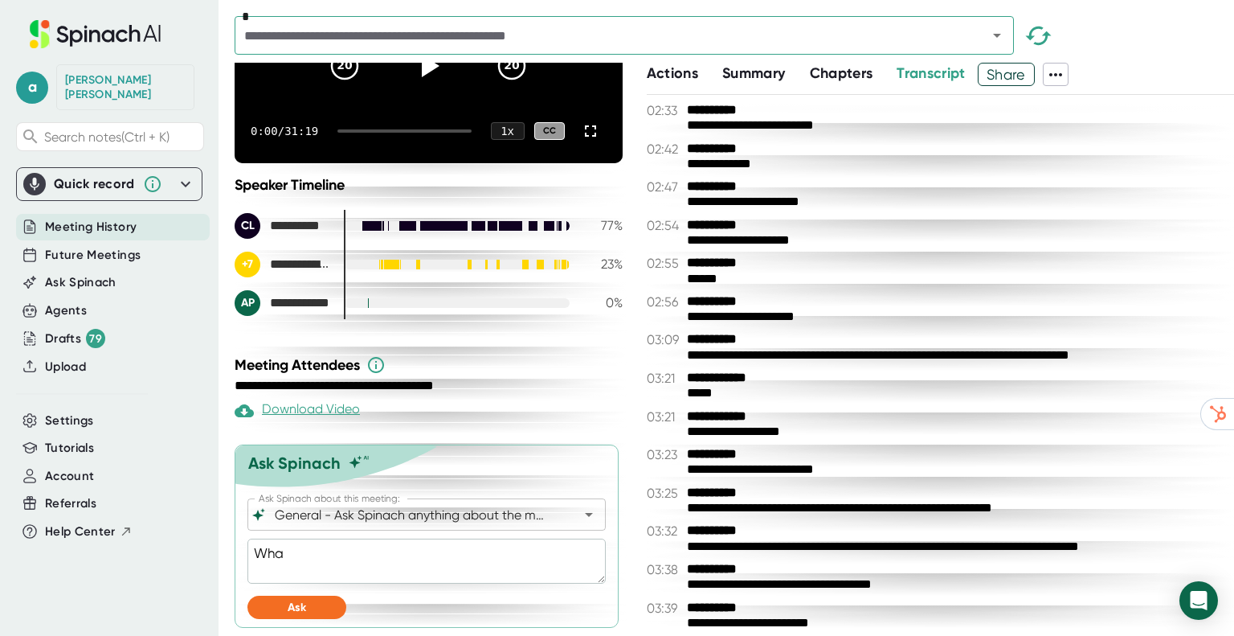
type textarea "x"
type textarea "What"
type textarea "x"
type textarea "What"
type textarea "x"
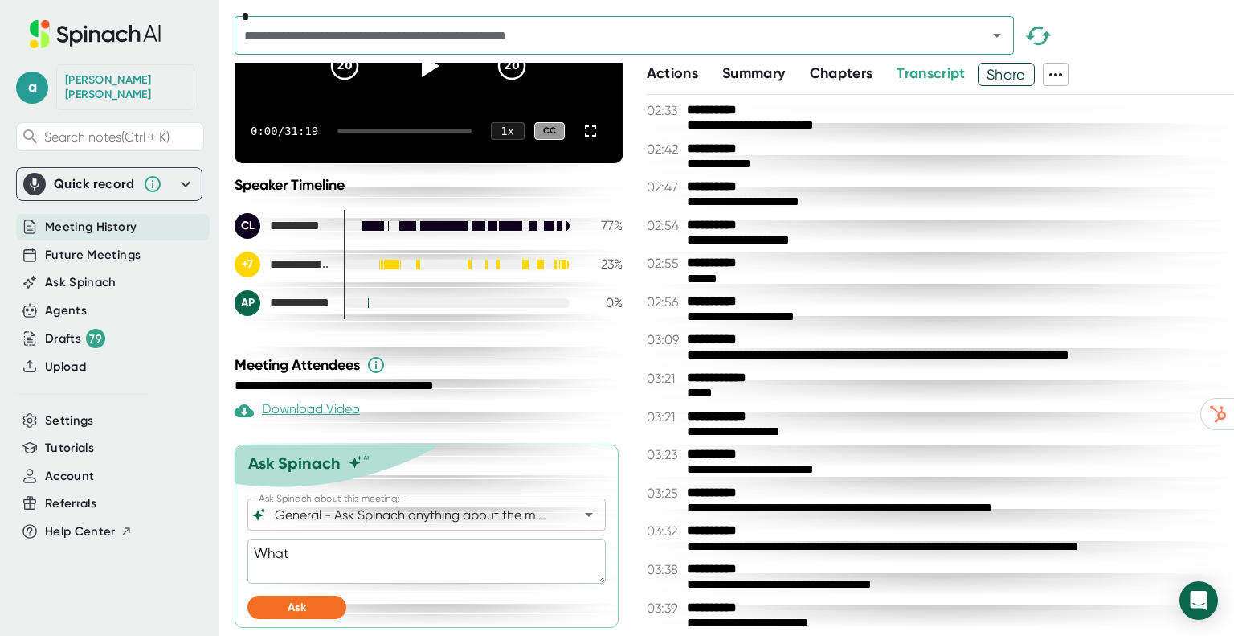
type textarea "What w"
type textarea "x"
type textarea "What wa"
type textarea "x"
type textarea "What was"
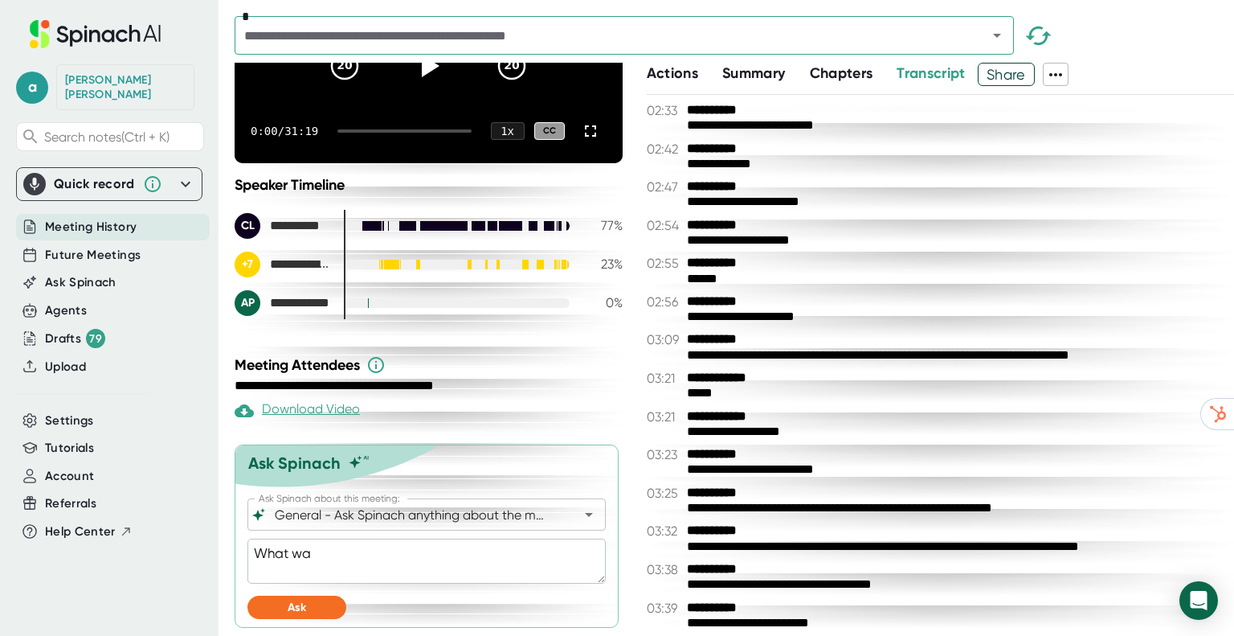
type textarea "x"
type textarea "What was"
type textarea "x"
type textarea "What was i"
type textarea "x"
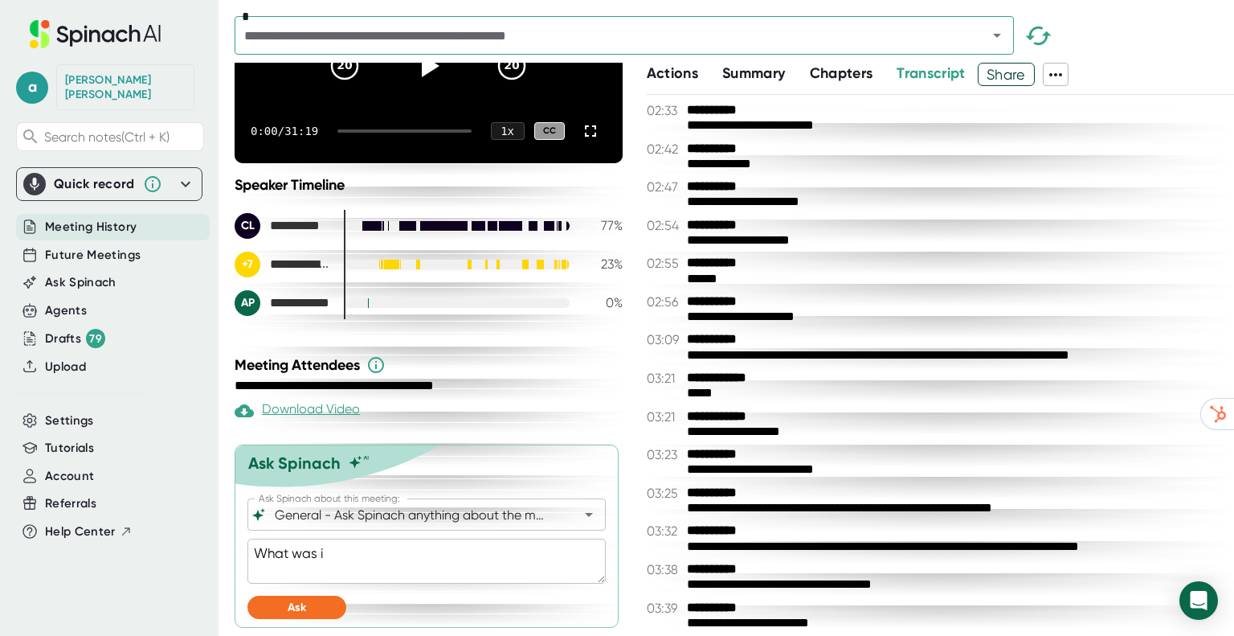
type textarea "What was in"
type textarea "x"
type textarea "What was in"
type textarea "x"
type textarea "What was in t"
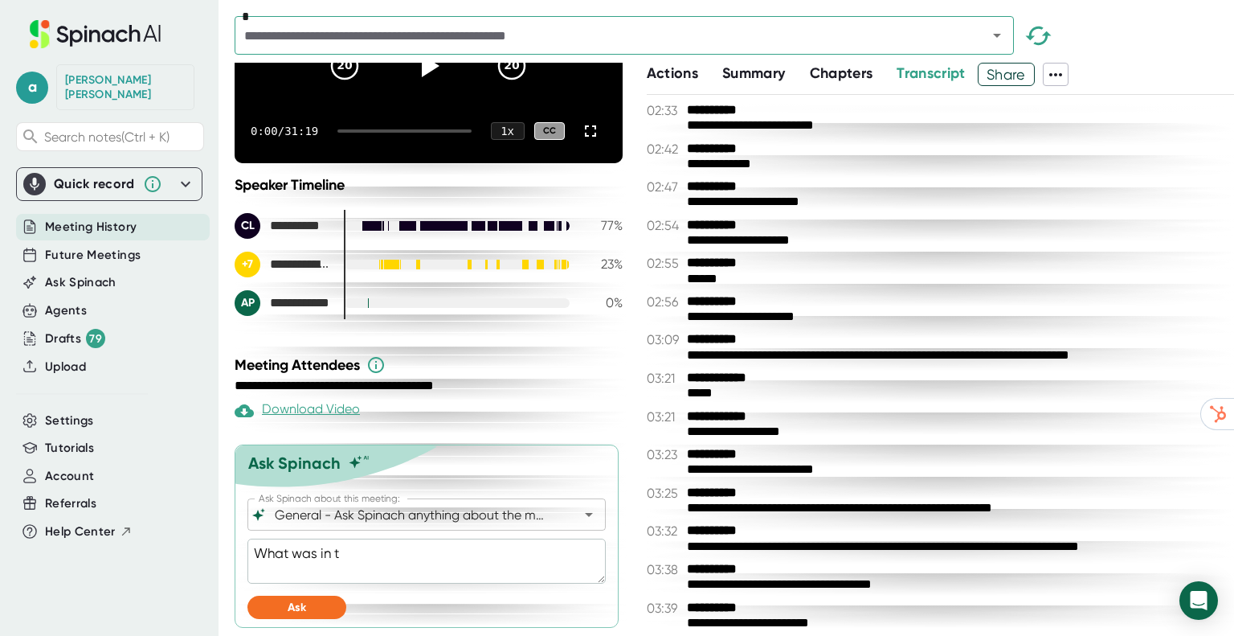
type textarea "x"
type textarea "What was in th"
type textarea "x"
type textarea "What was in the"
type textarea "x"
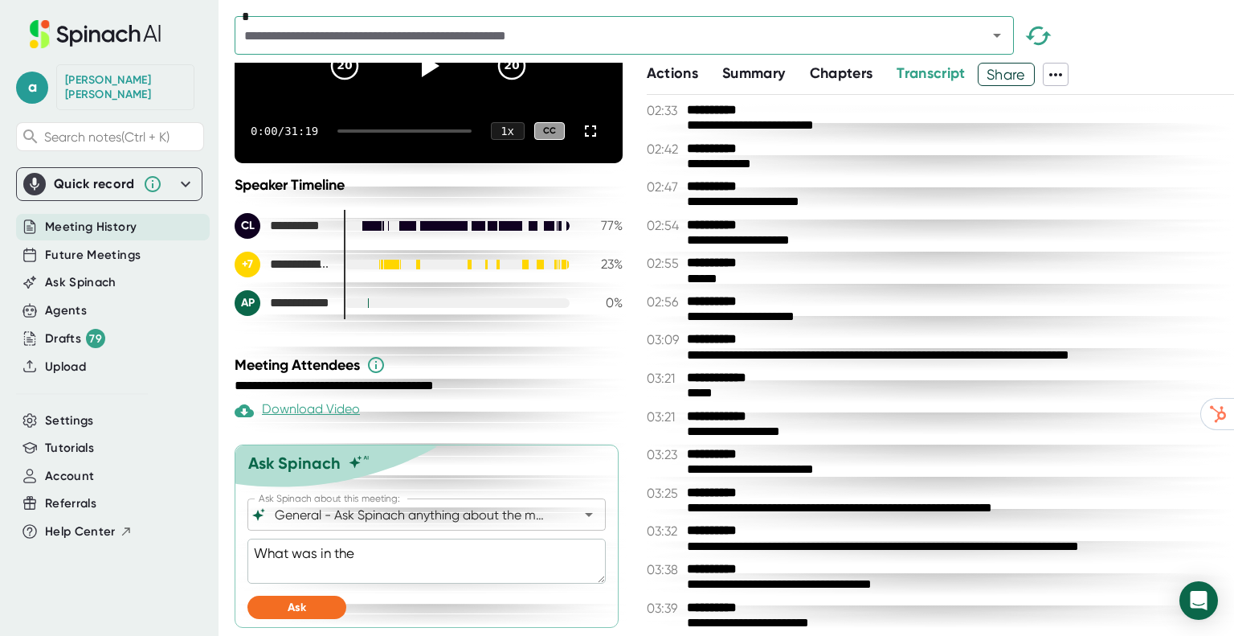
type textarea "What was in the"
type textarea "x"
type textarea "What was in the f"
type textarea "x"
type textarea "What was in the fa"
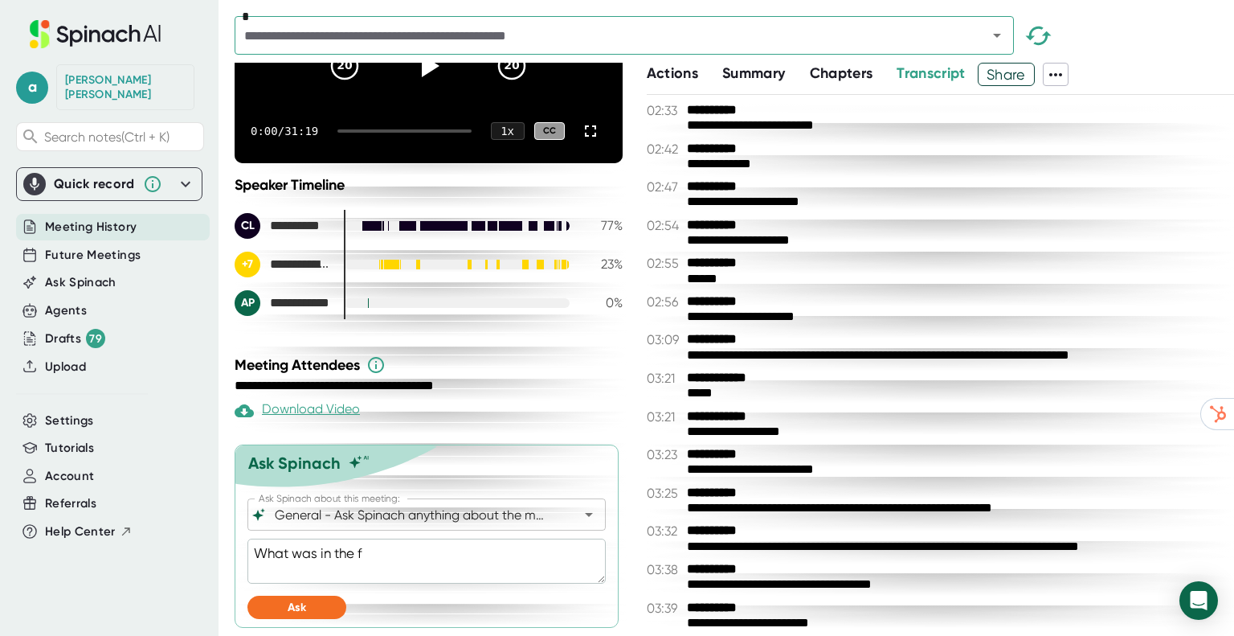
type textarea "x"
type textarea "What was in the fac"
type textarea "x"
type textarea "What was in the faci"
type textarea "x"
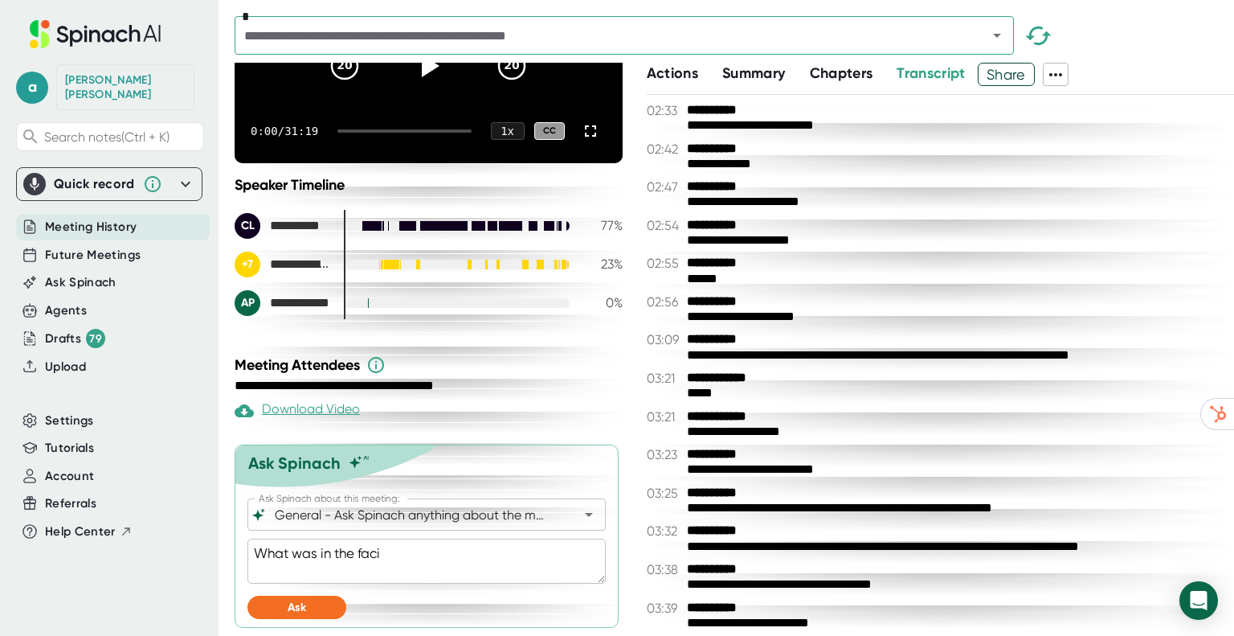
type textarea "What was in the facil"
type textarea "x"
type textarea "What was in the facili"
type textarea "x"
type textarea "What was in the facilit"
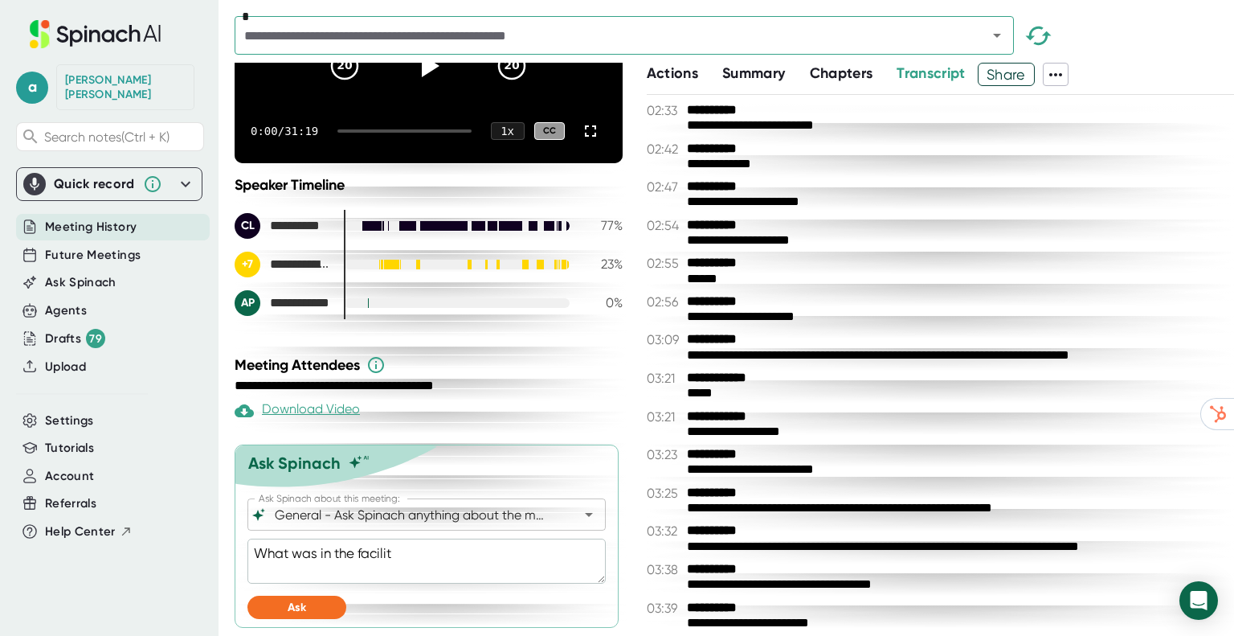
type textarea "x"
type textarea "What was in the facility"
type textarea "x"
type textarea "What was in the facility"
click at [309, 599] on button "Ask" at bounding box center [296, 606] width 99 height 23
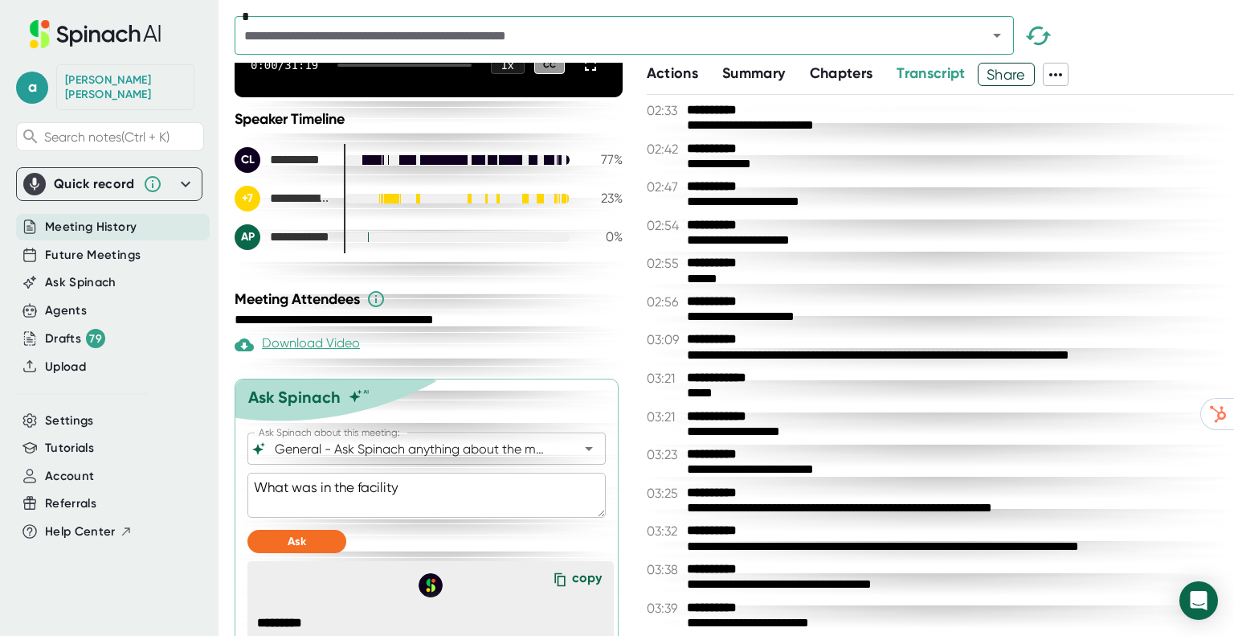
scroll to position [243, 0]
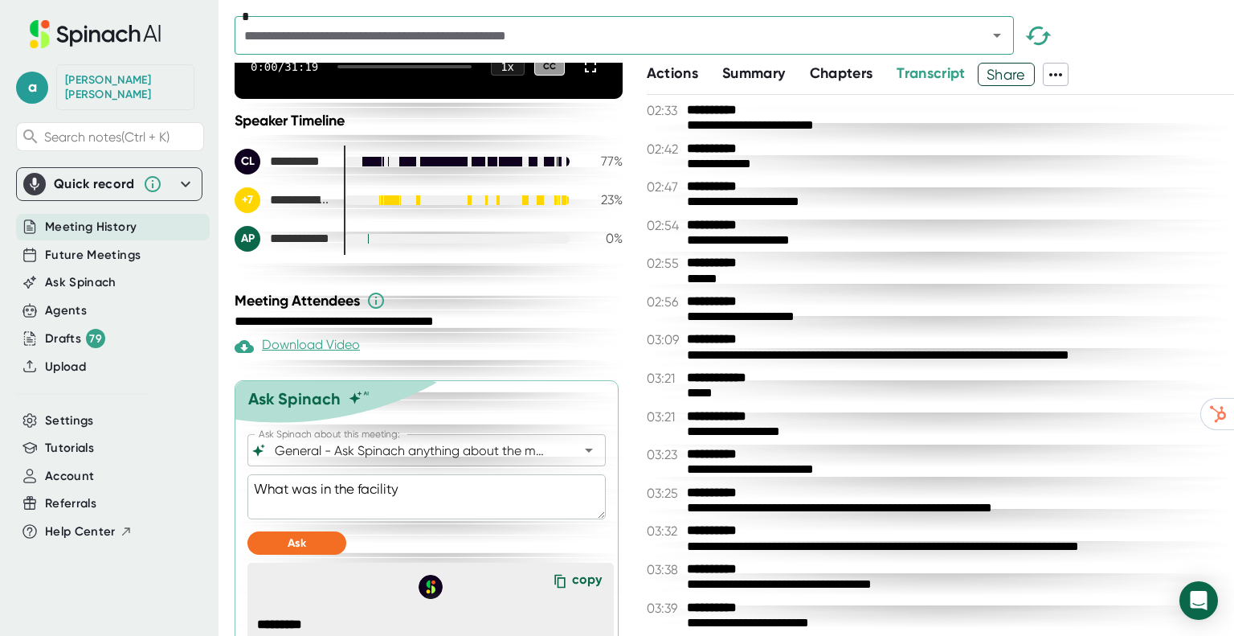
type textarea "x"
